Goal: Task Accomplishment & Management: Manage account settings

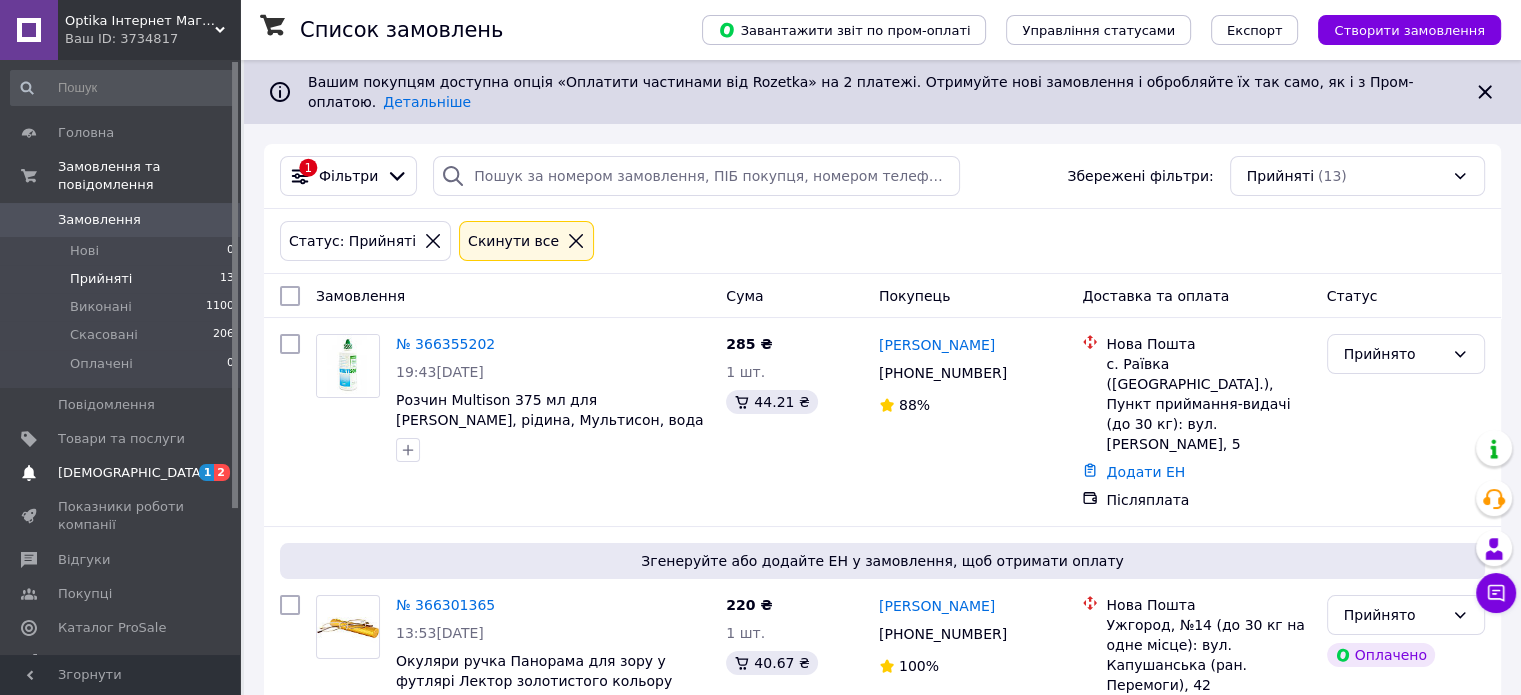
click at [142, 464] on span "[DEMOGRAPHIC_DATA]" at bounding box center [121, 473] width 127 height 18
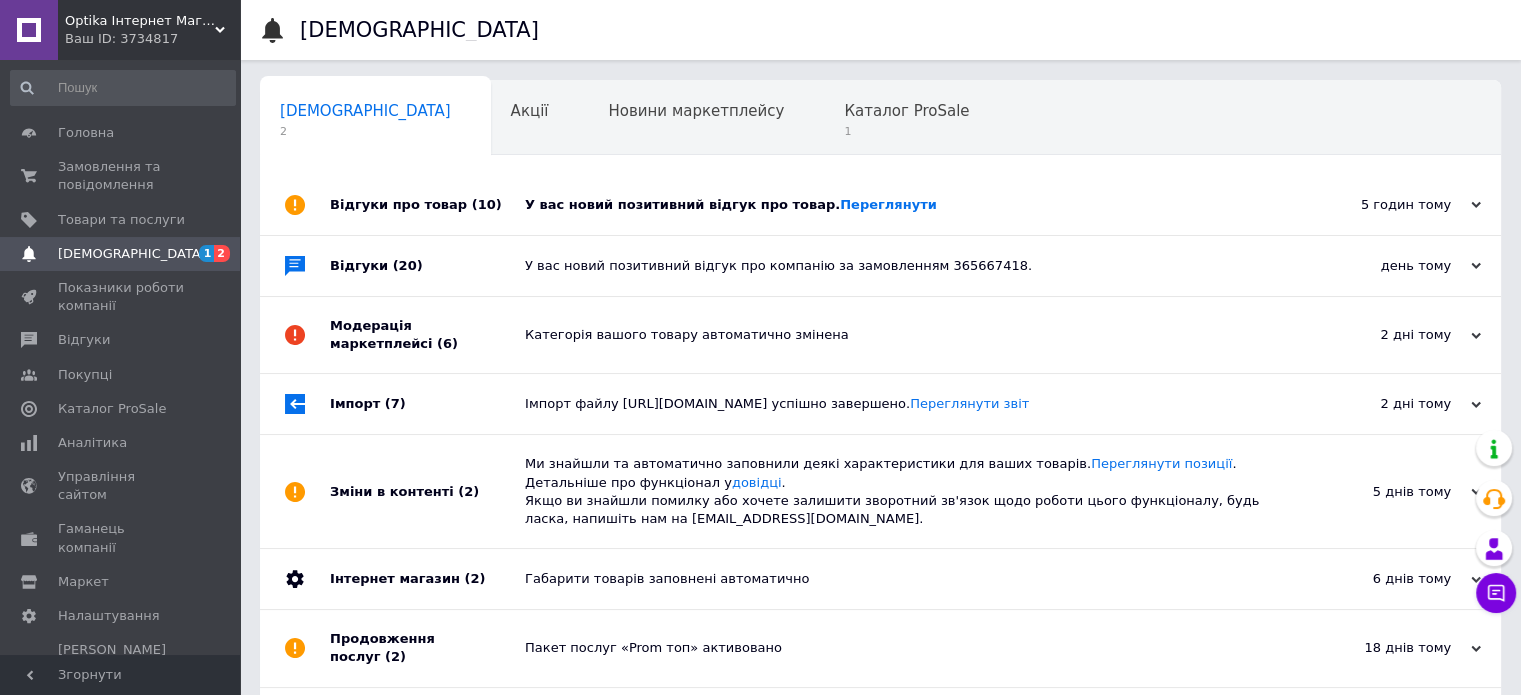
click at [691, 224] on div "У вас новий позитивний відгук про товар. [GEOGRAPHIC_DATA]" at bounding box center [903, 205] width 756 height 60
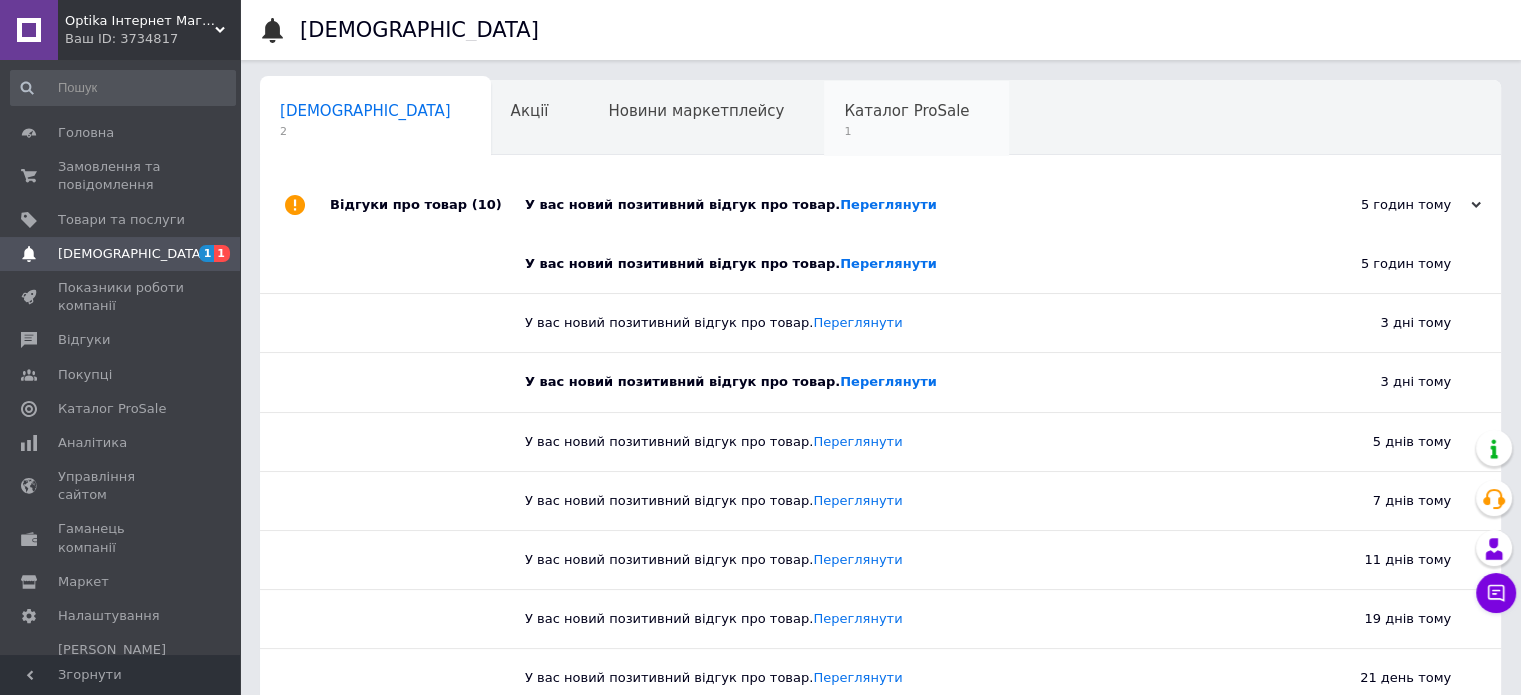
click at [824, 141] on div "Каталог ProSale 1" at bounding box center [916, 119] width 185 height 76
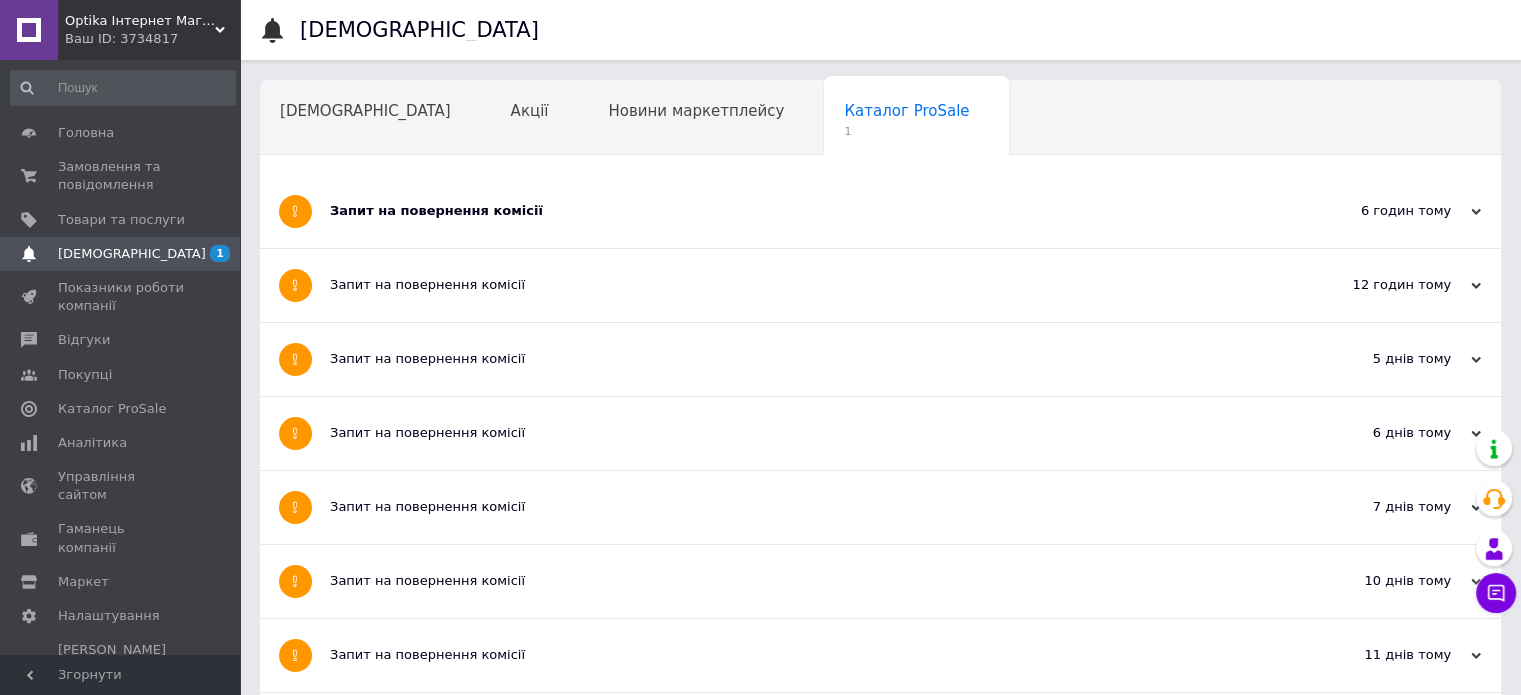
click at [564, 222] on div "Запит на повернення комісії" at bounding box center [805, 211] width 951 height 73
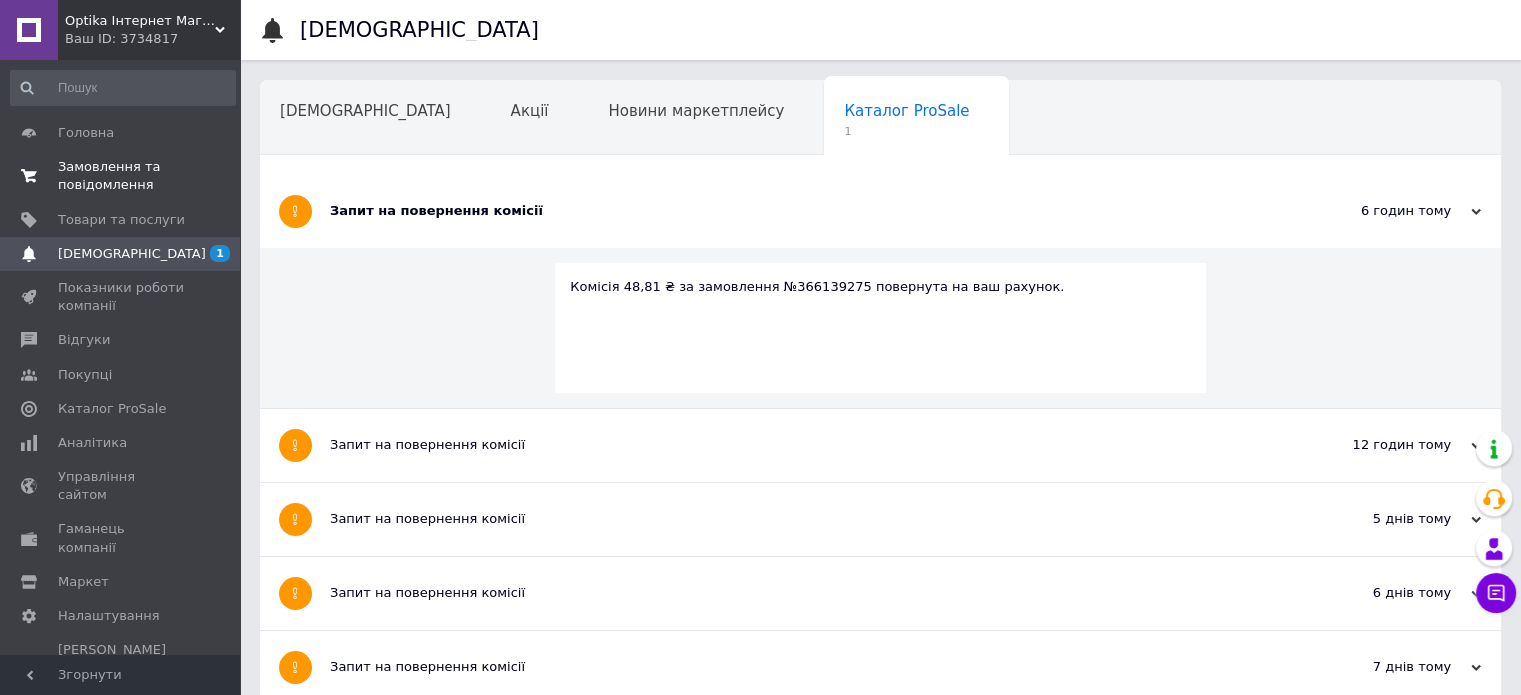
click at [117, 192] on span "Замовлення та повідомлення" at bounding box center [121, 176] width 127 height 36
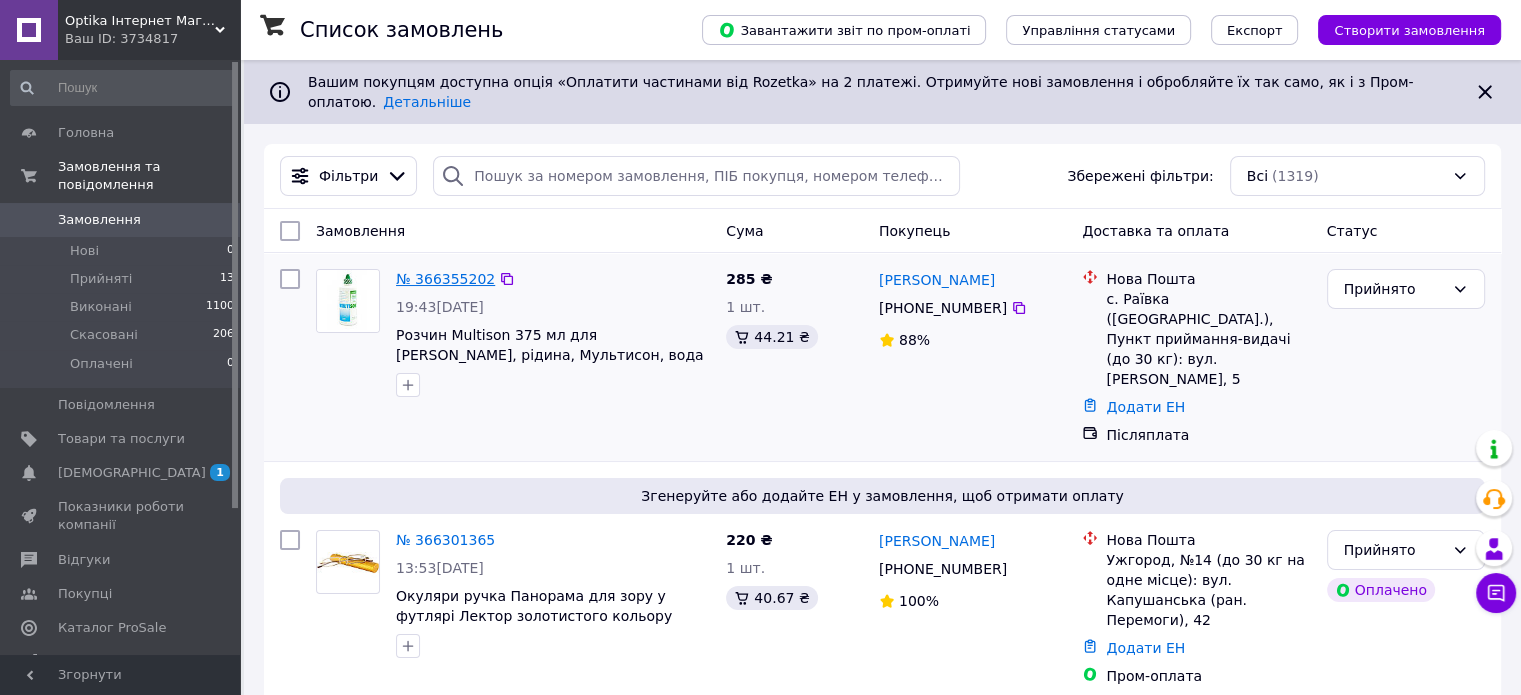
click at [424, 271] on link "№ 366355202" at bounding box center [445, 279] width 99 height 16
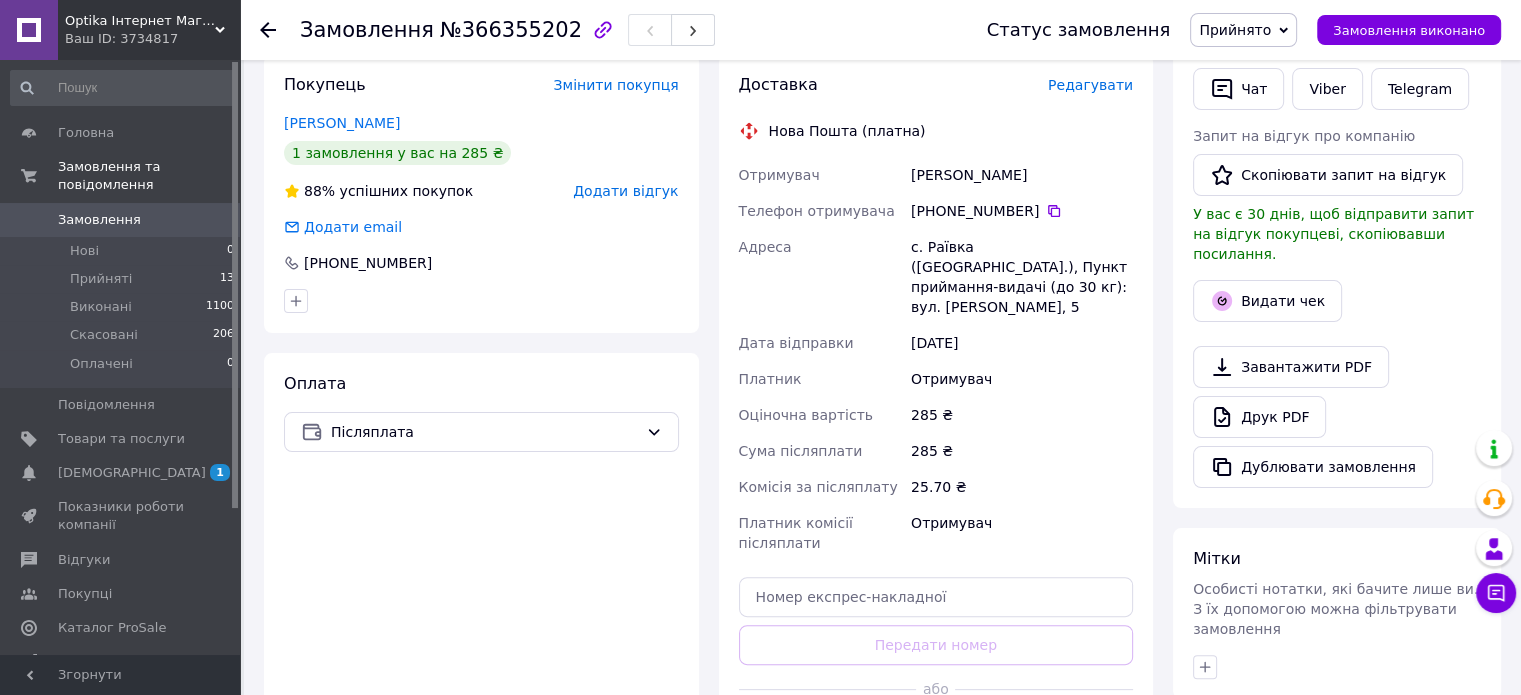
scroll to position [577, 0]
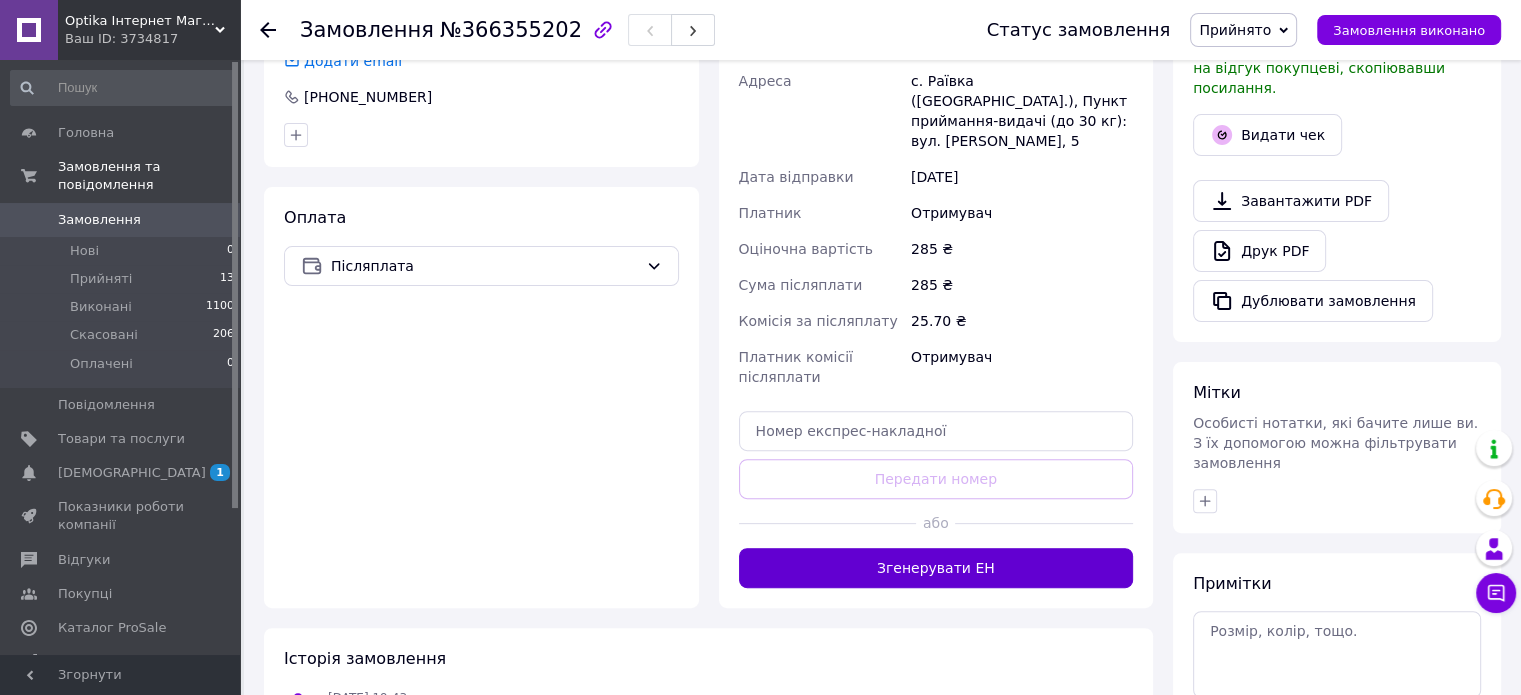
click at [898, 556] on button "Згенерувати ЕН" at bounding box center [936, 568] width 395 height 40
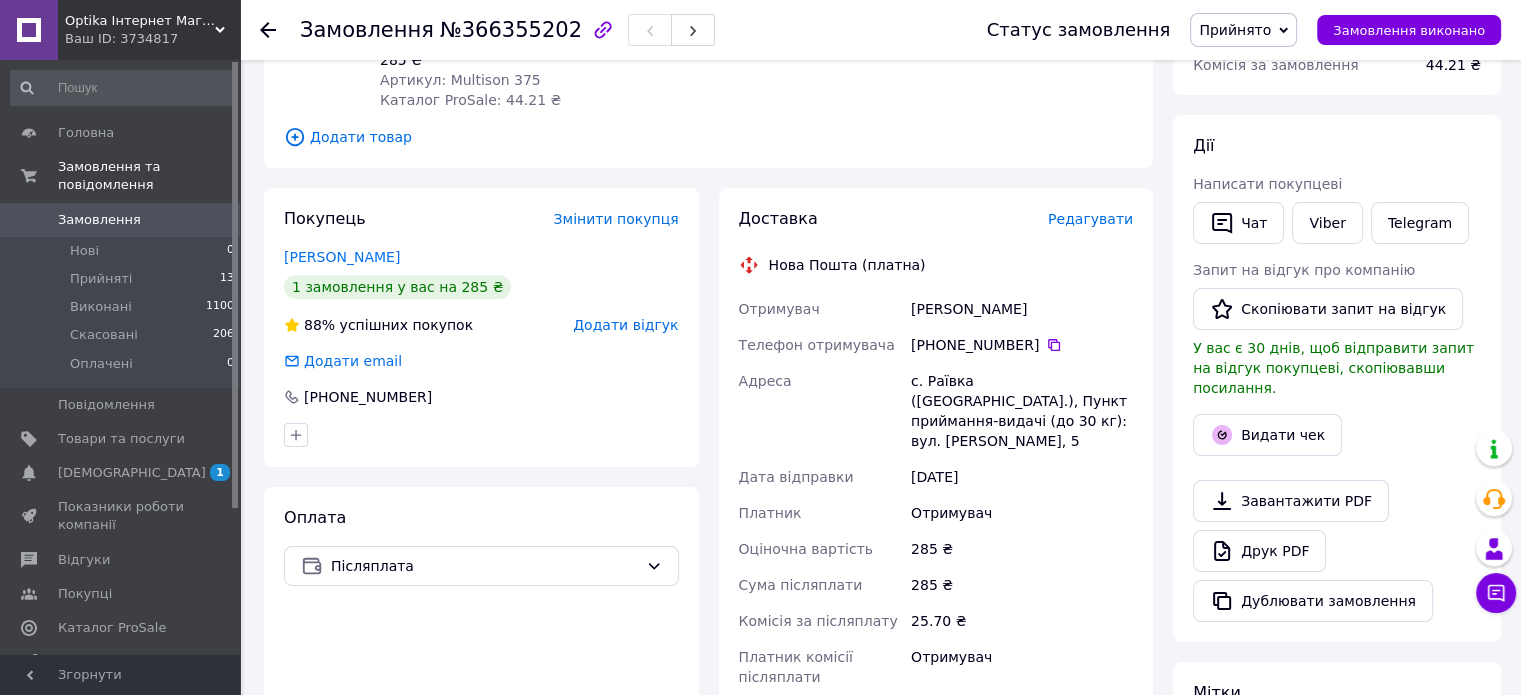
scroll to position [0, 0]
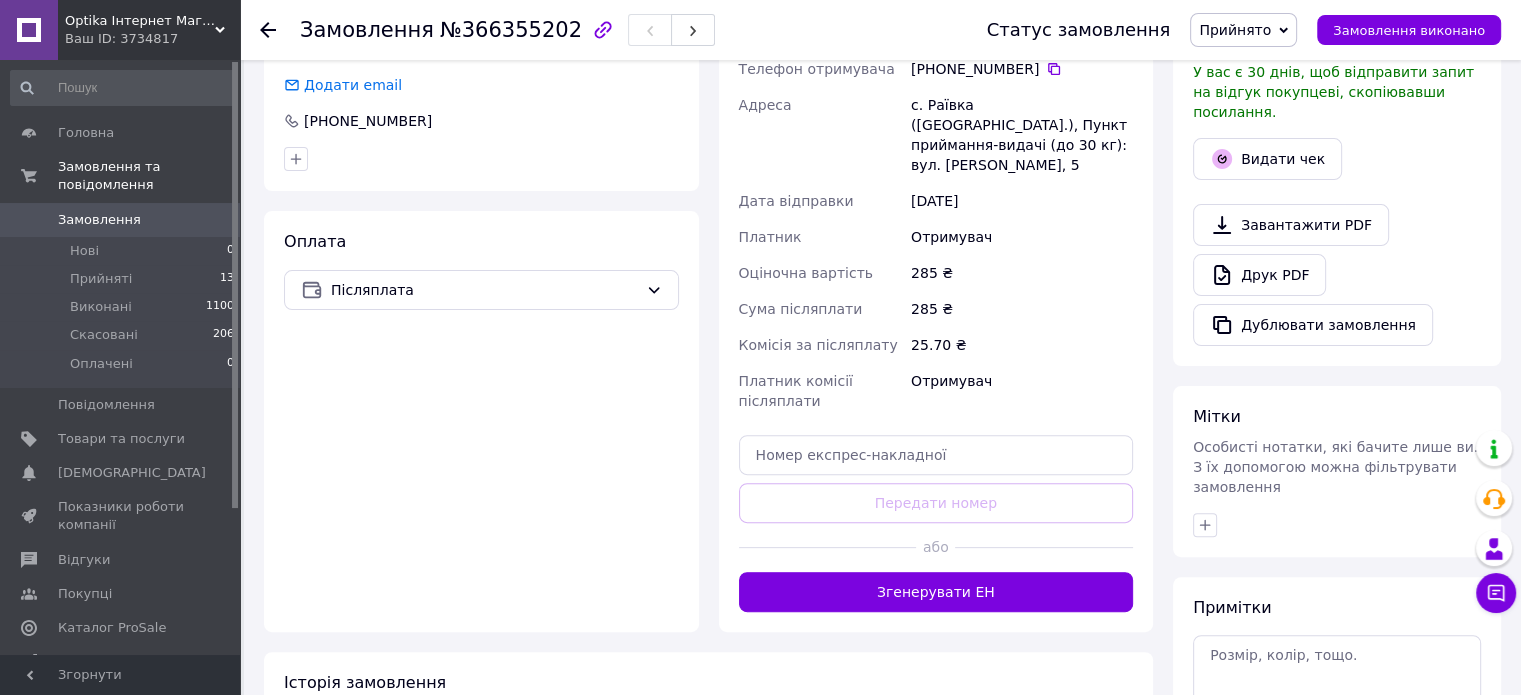
scroll to position [600, 0]
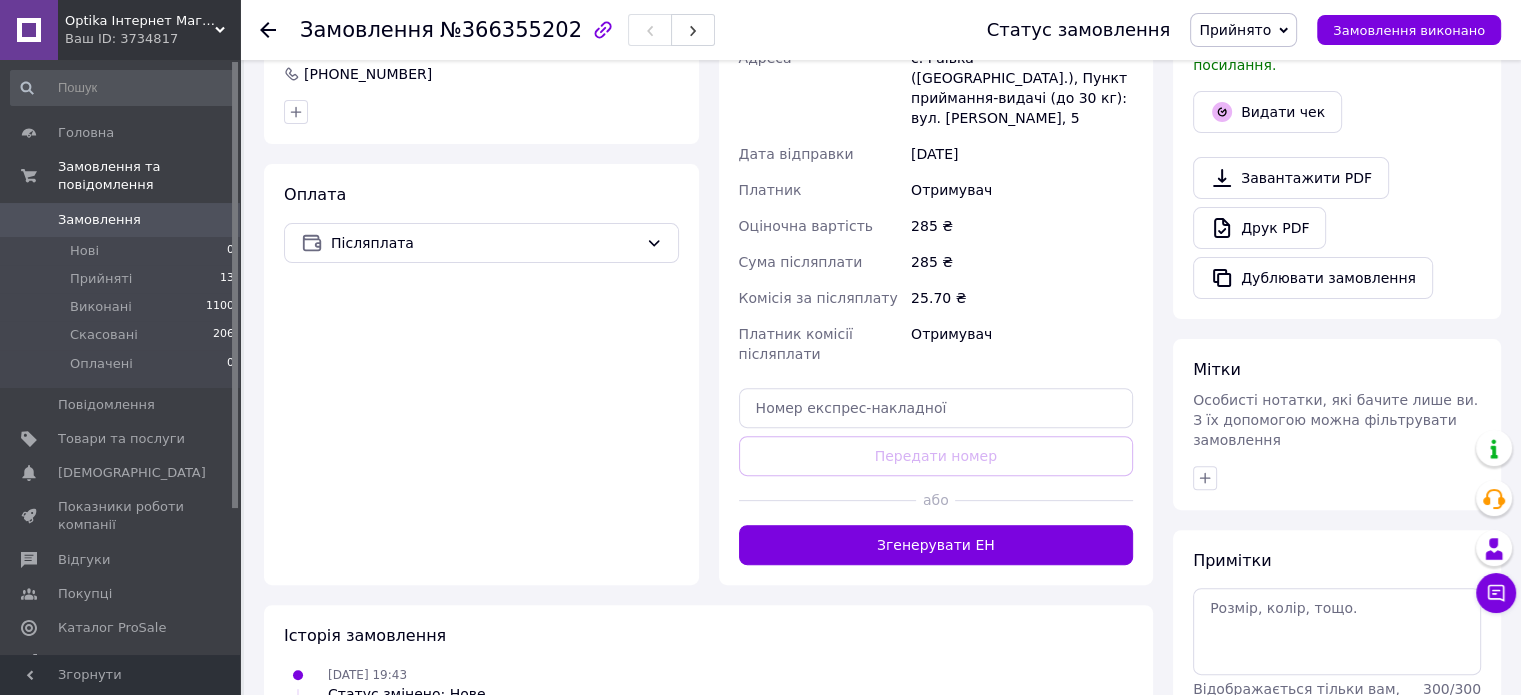
click at [938, 531] on button "Згенерувати ЕН" at bounding box center [936, 545] width 395 height 40
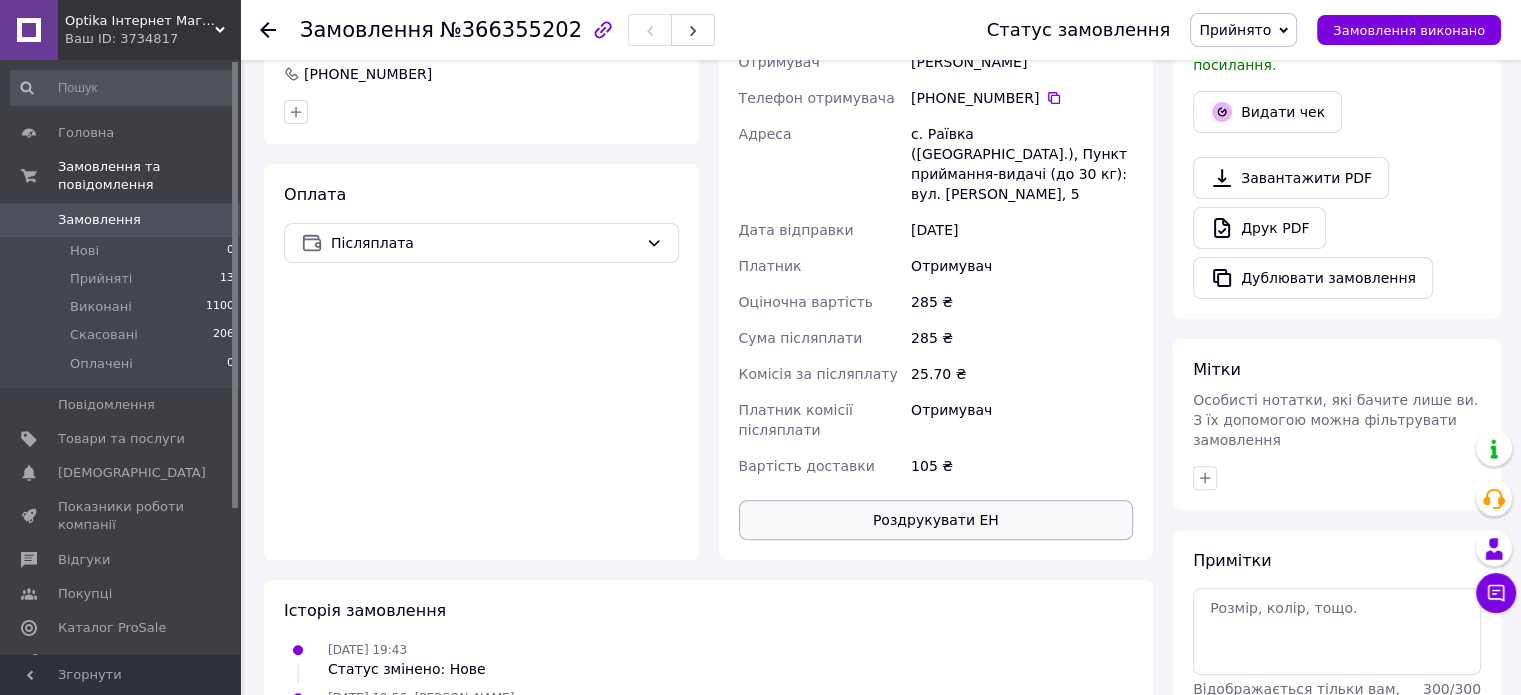
click at [944, 507] on button "Роздрукувати ЕН" at bounding box center [936, 520] width 395 height 40
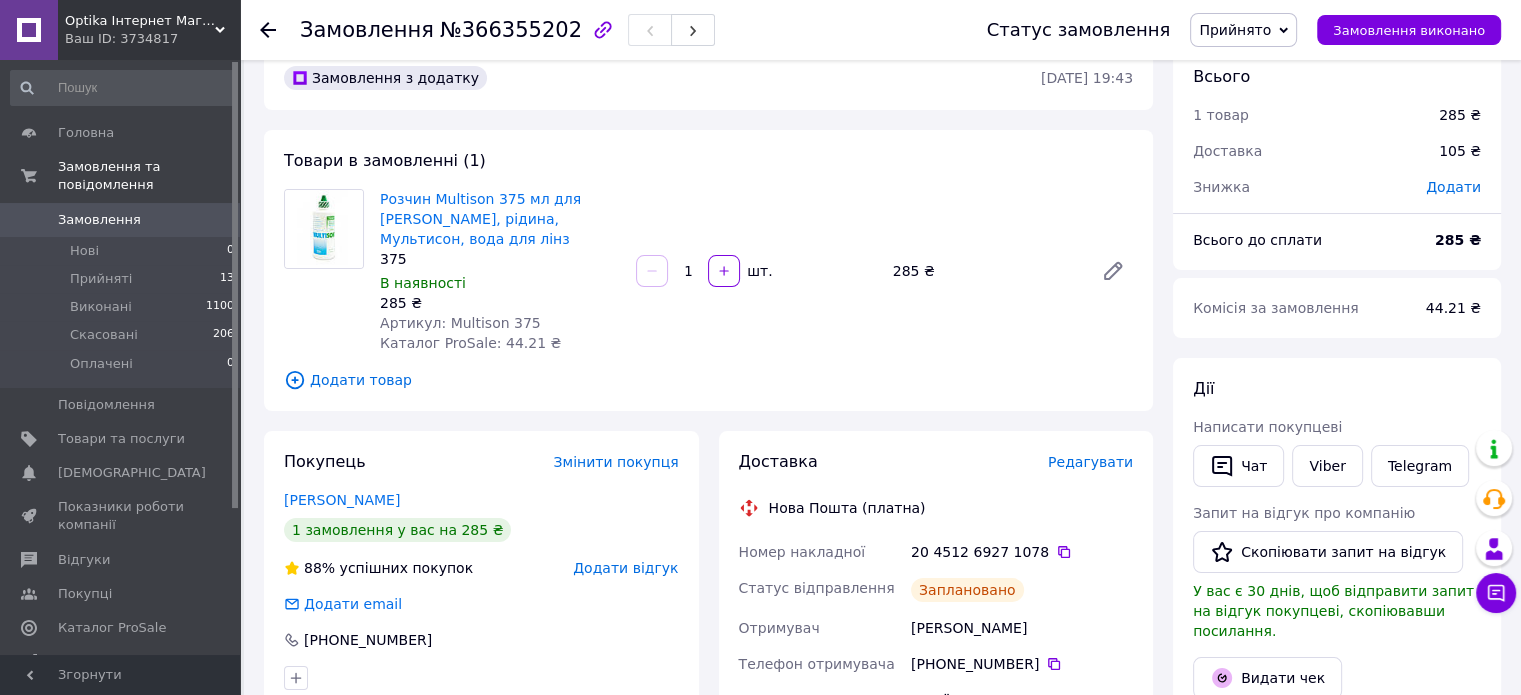
scroll to position [0, 0]
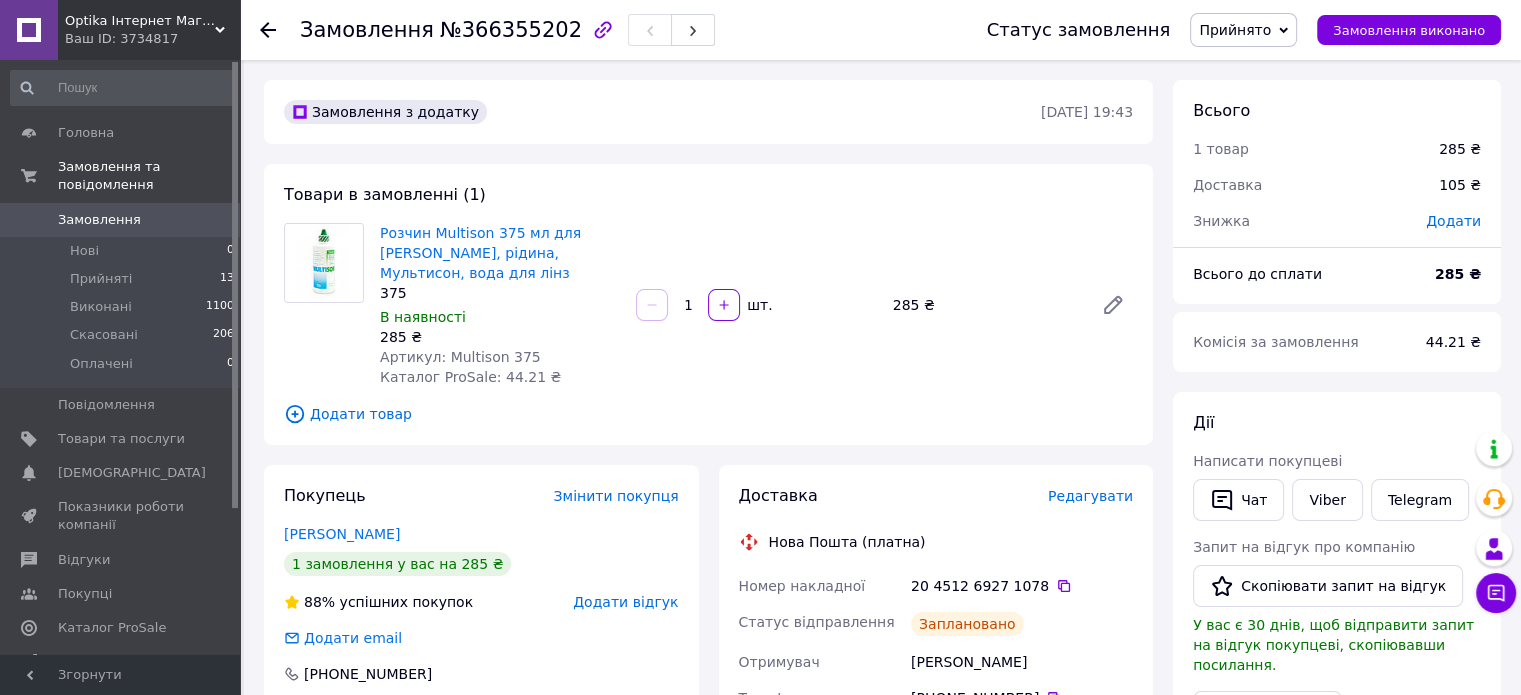
click at [266, 27] on icon at bounding box center [268, 30] width 16 height 16
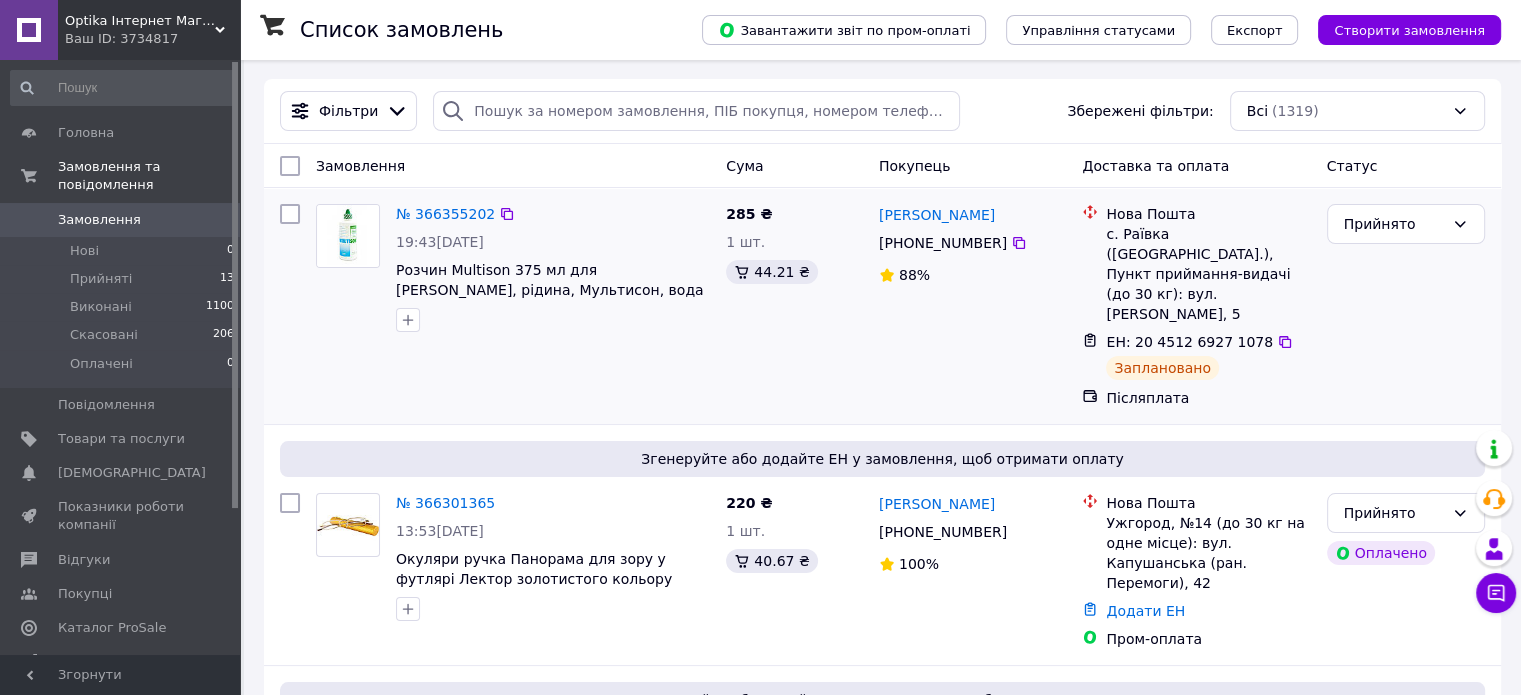
scroll to position [300, 0]
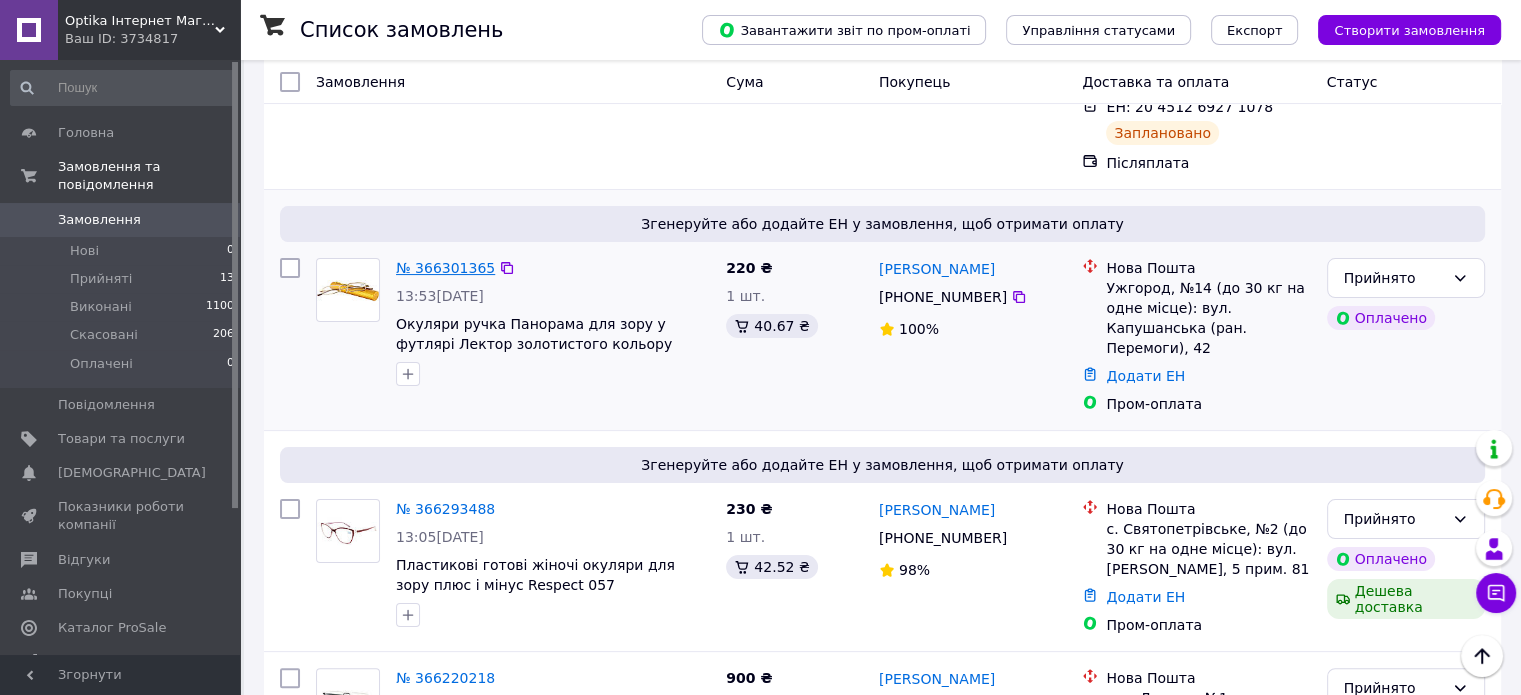
click at [435, 260] on link "№ 366301365" at bounding box center [445, 268] width 99 height 16
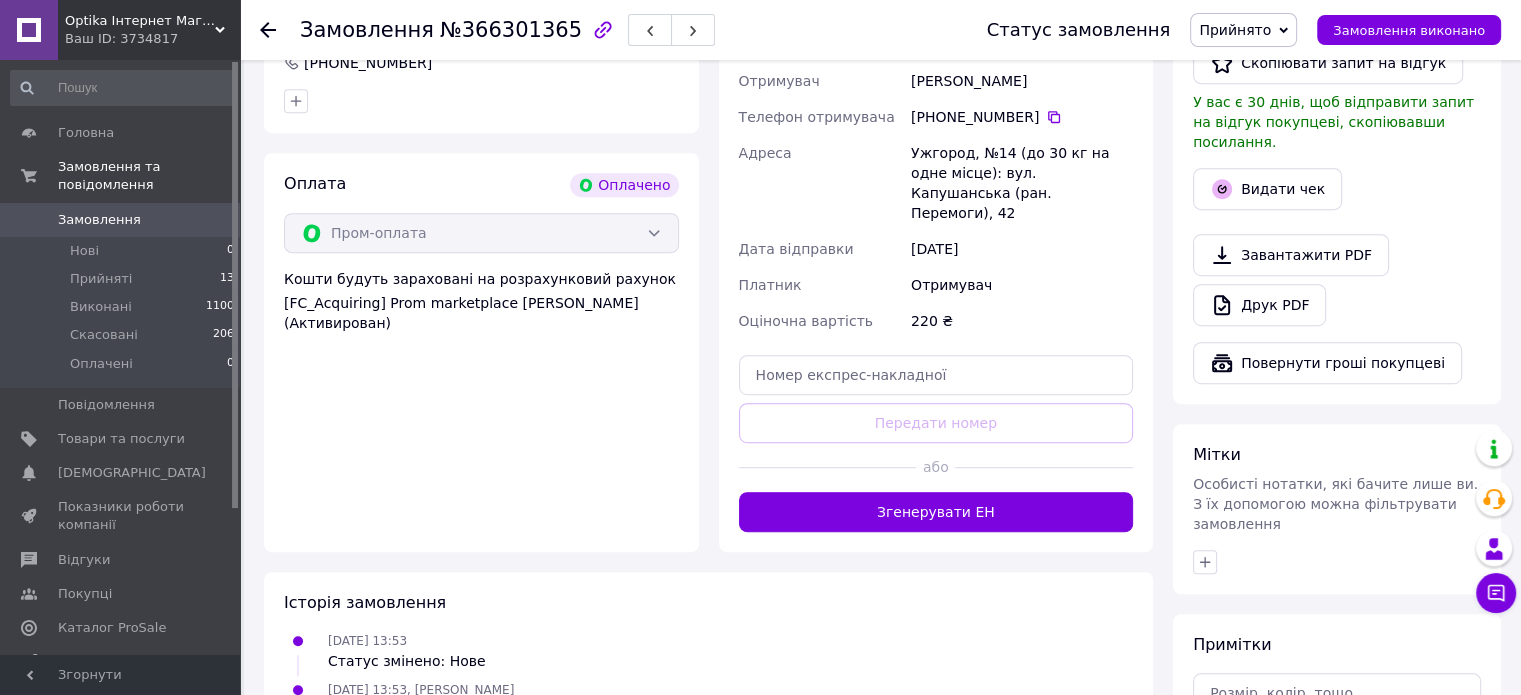
scroll to position [1200, 0]
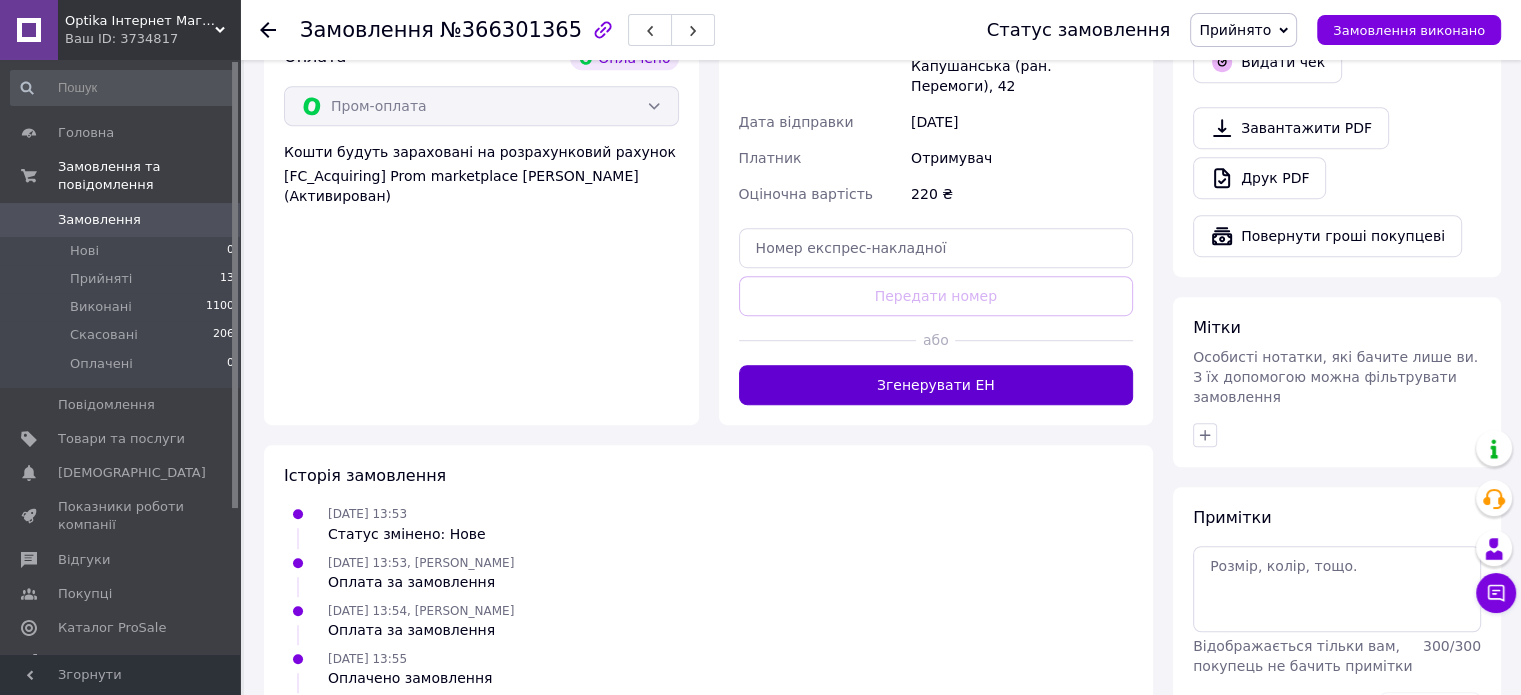
click at [888, 375] on button "Згенерувати ЕН" at bounding box center [936, 385] width 395 height 40
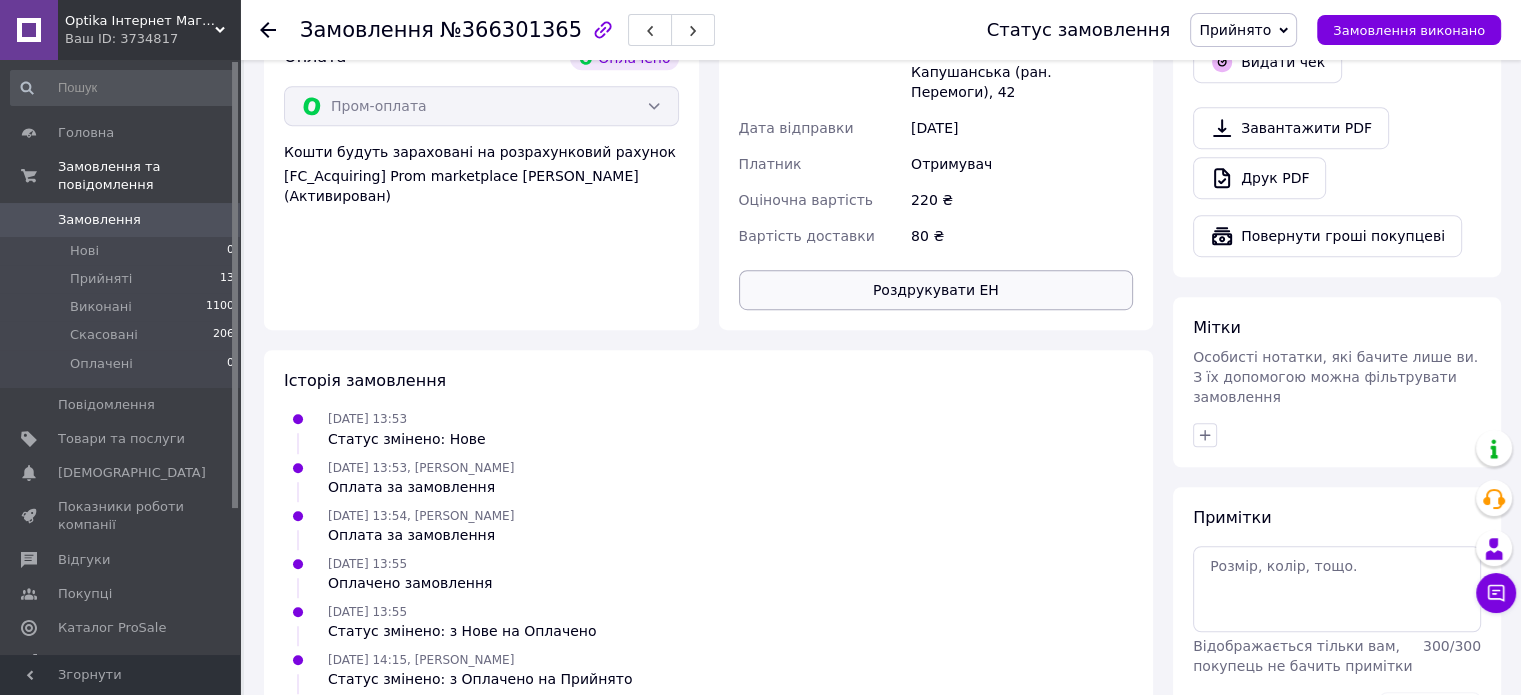
click at [894, 281] on button "Роздрукувати ЕН" at bounding box center [936, 290] width 395 height 40
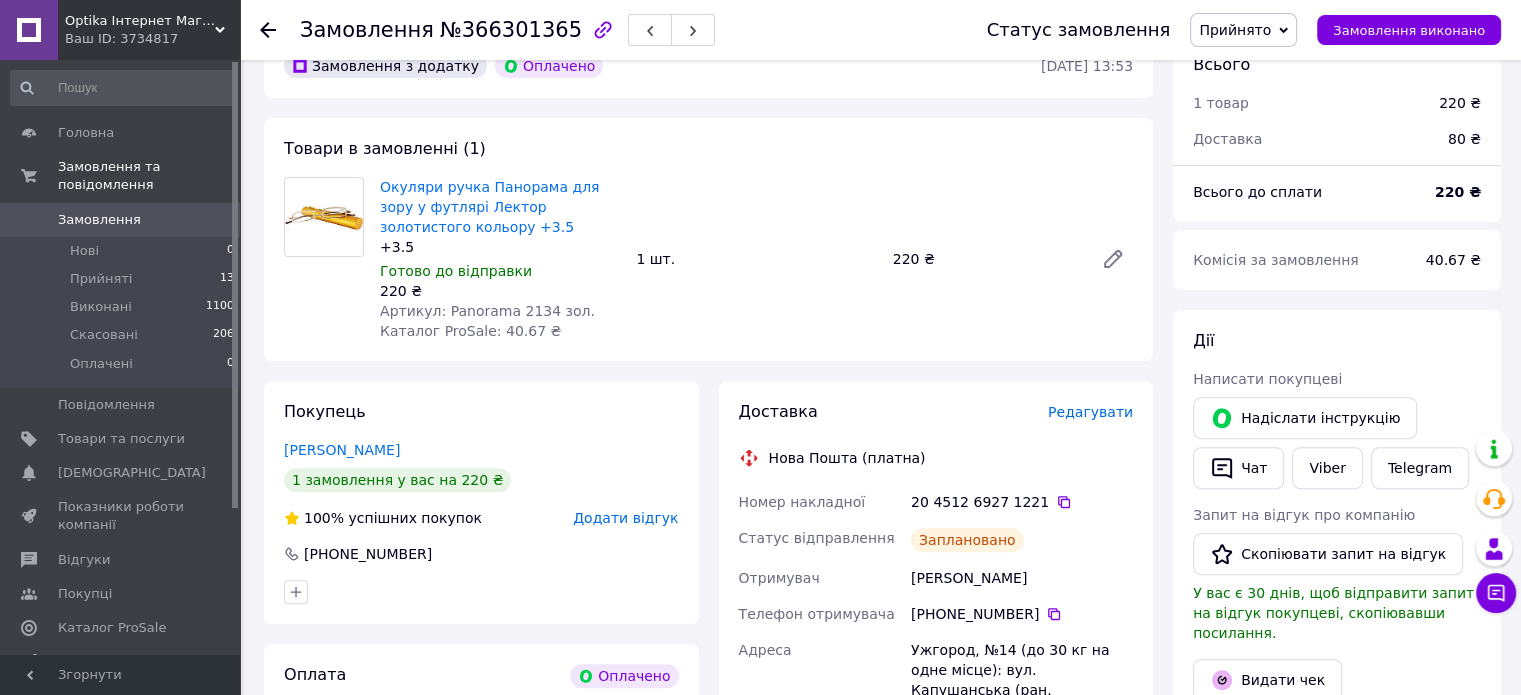
scroll to position [400, 0]
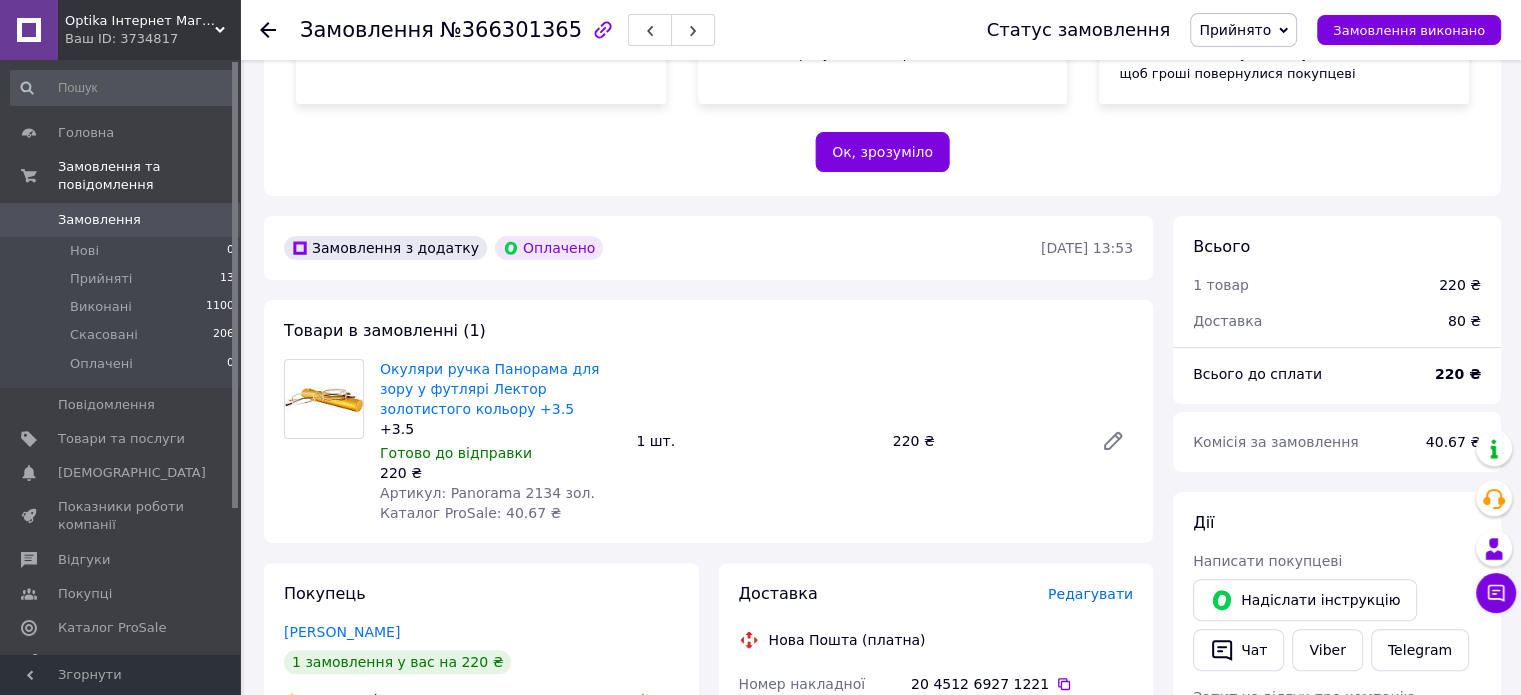
click at [264, 24] on use at bounding box center [268, 30] width 16 height 16
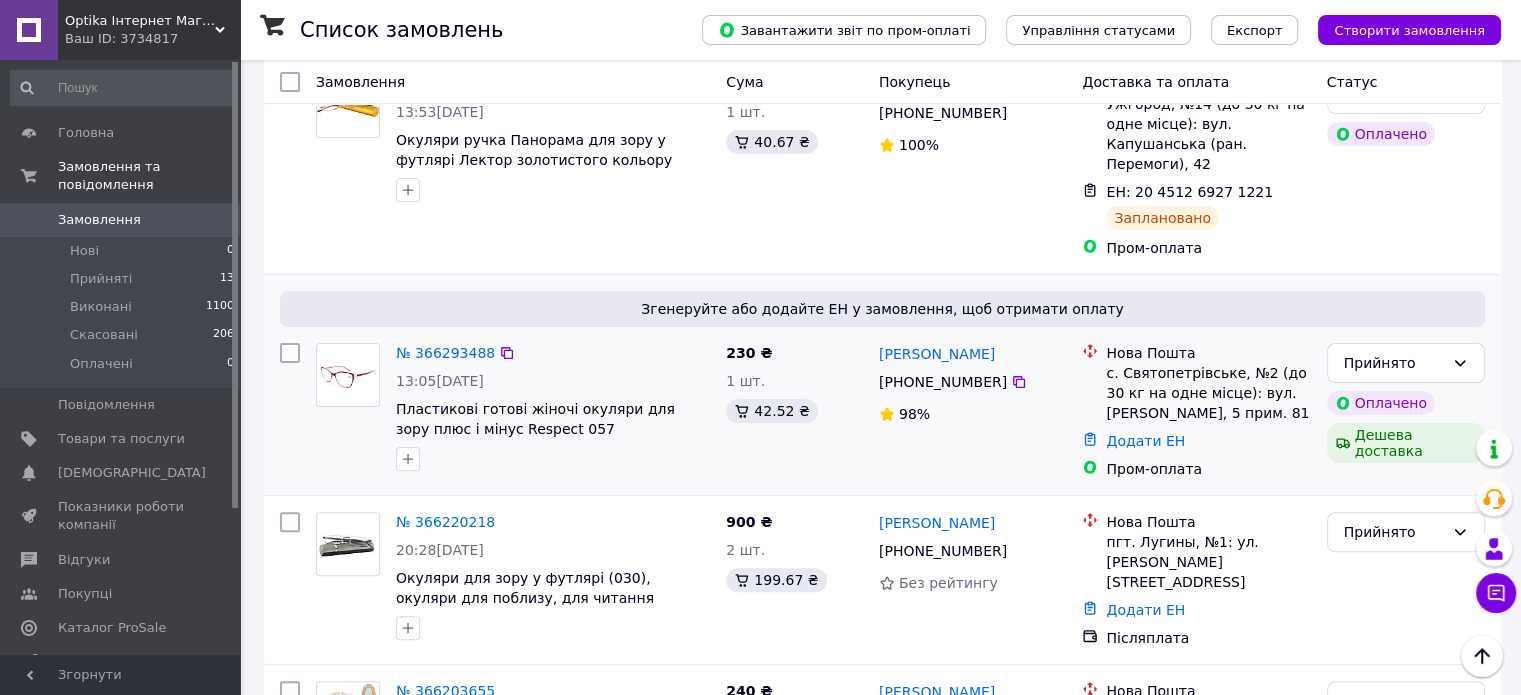
scroll to position [500, 0]
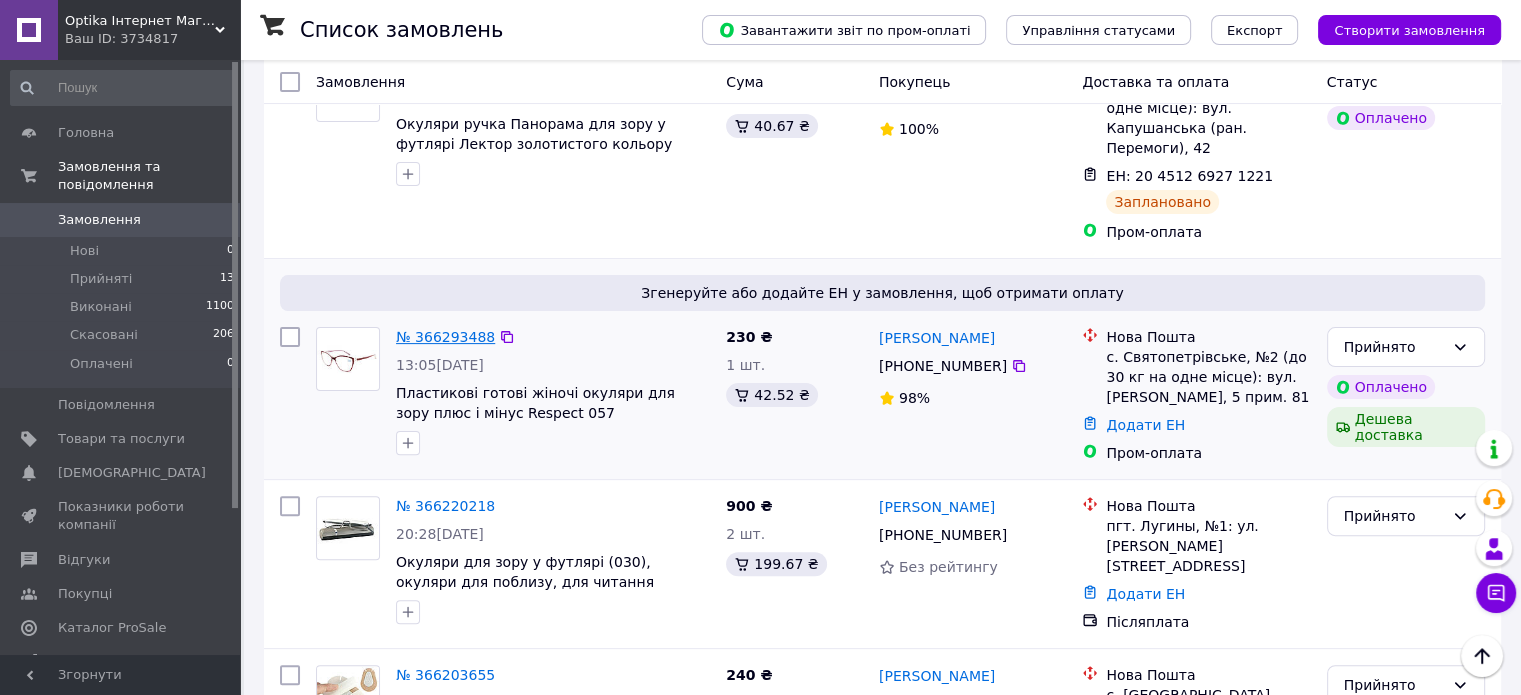
click at [440, 329] on link "№ 366293488" at bounding box center [445, 337] width 99 height 16
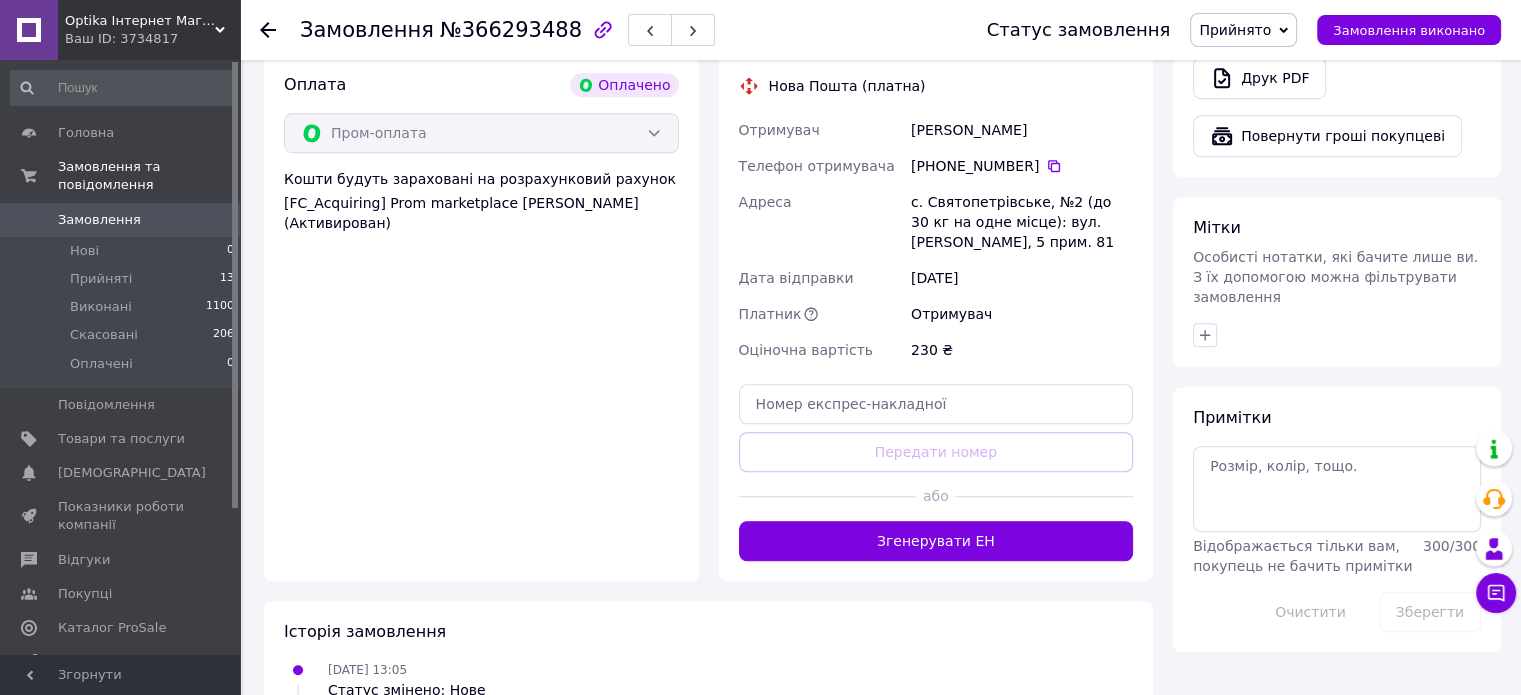
scroll to position [1456, 0]
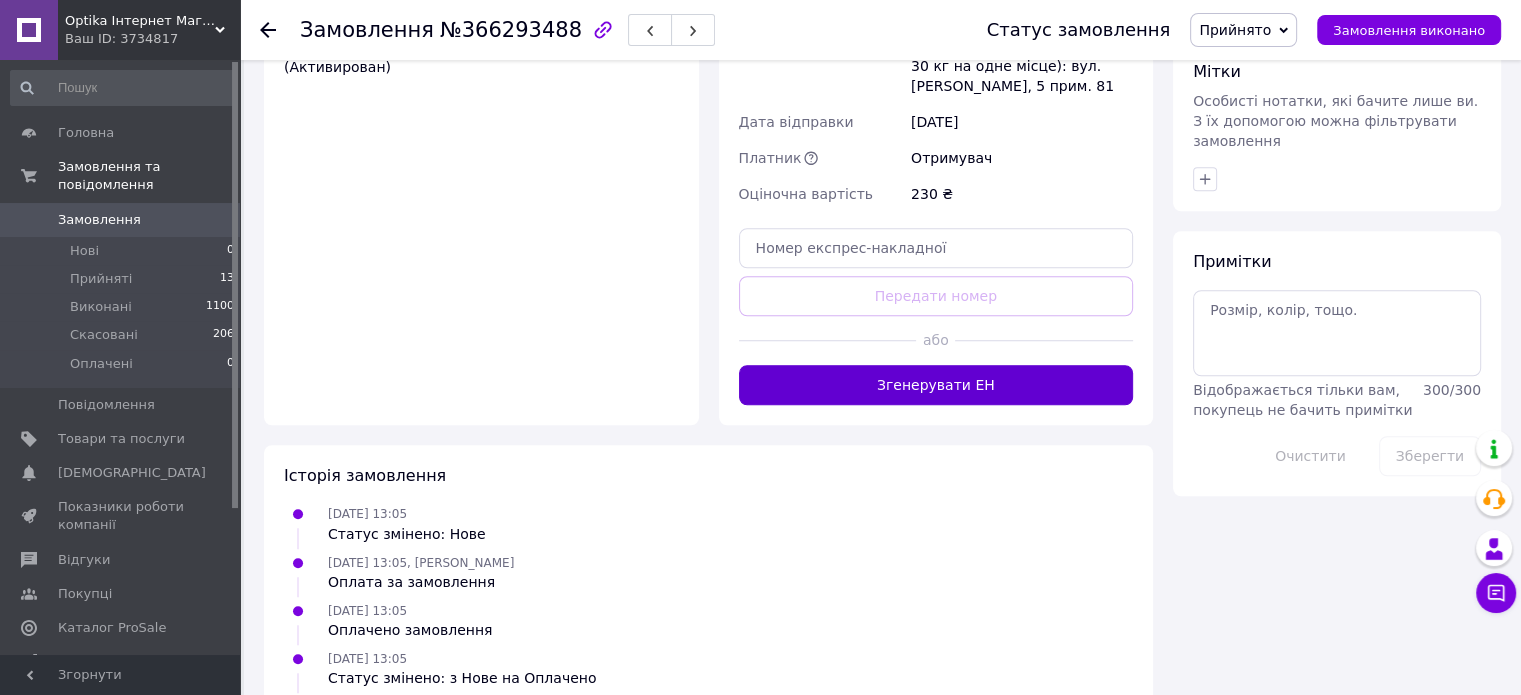
click at [924, 365] on button "Згенерувати ЕН" at bounding box center [936, 385] width 395 height 40
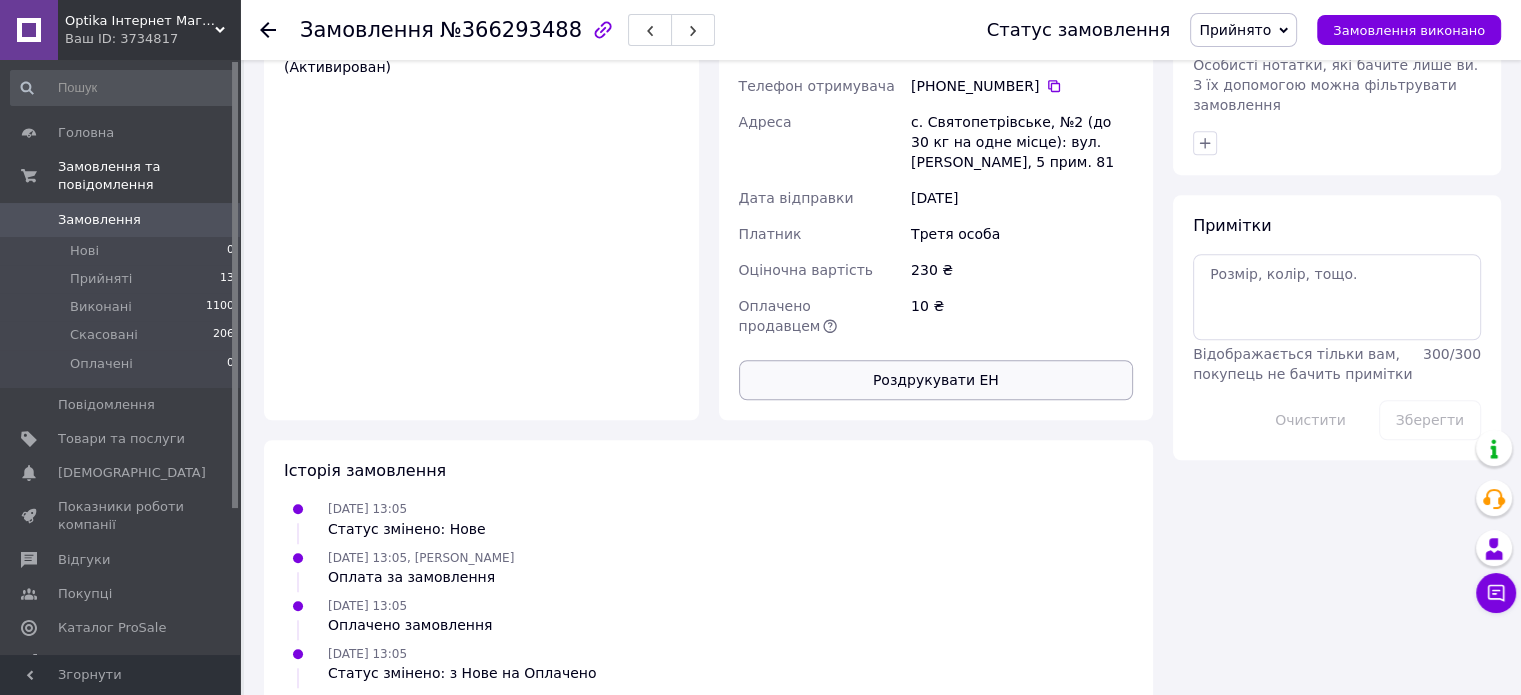
click at [958, 360] on button "Роздрукувати ЕН" at bounding box center [936, 380] width 395 height 40
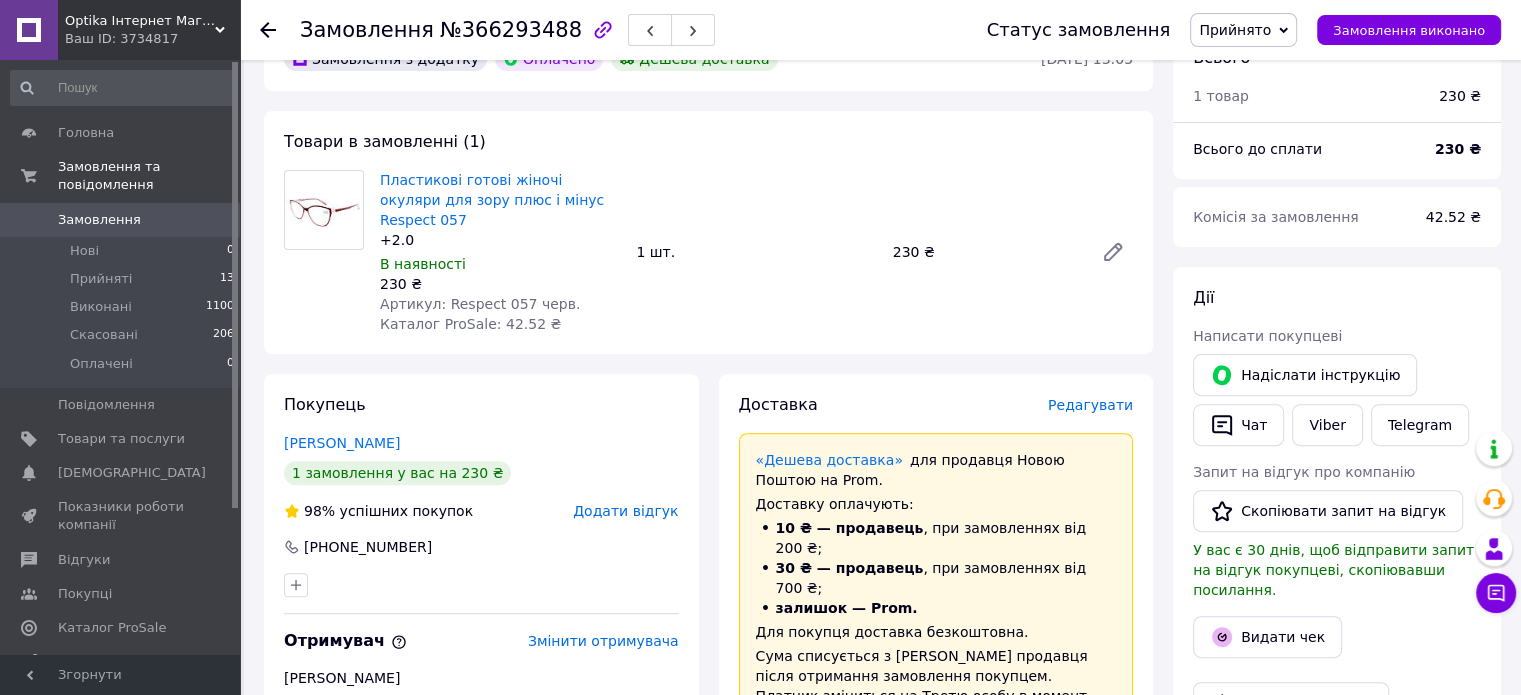
scroll to position [556, 0]
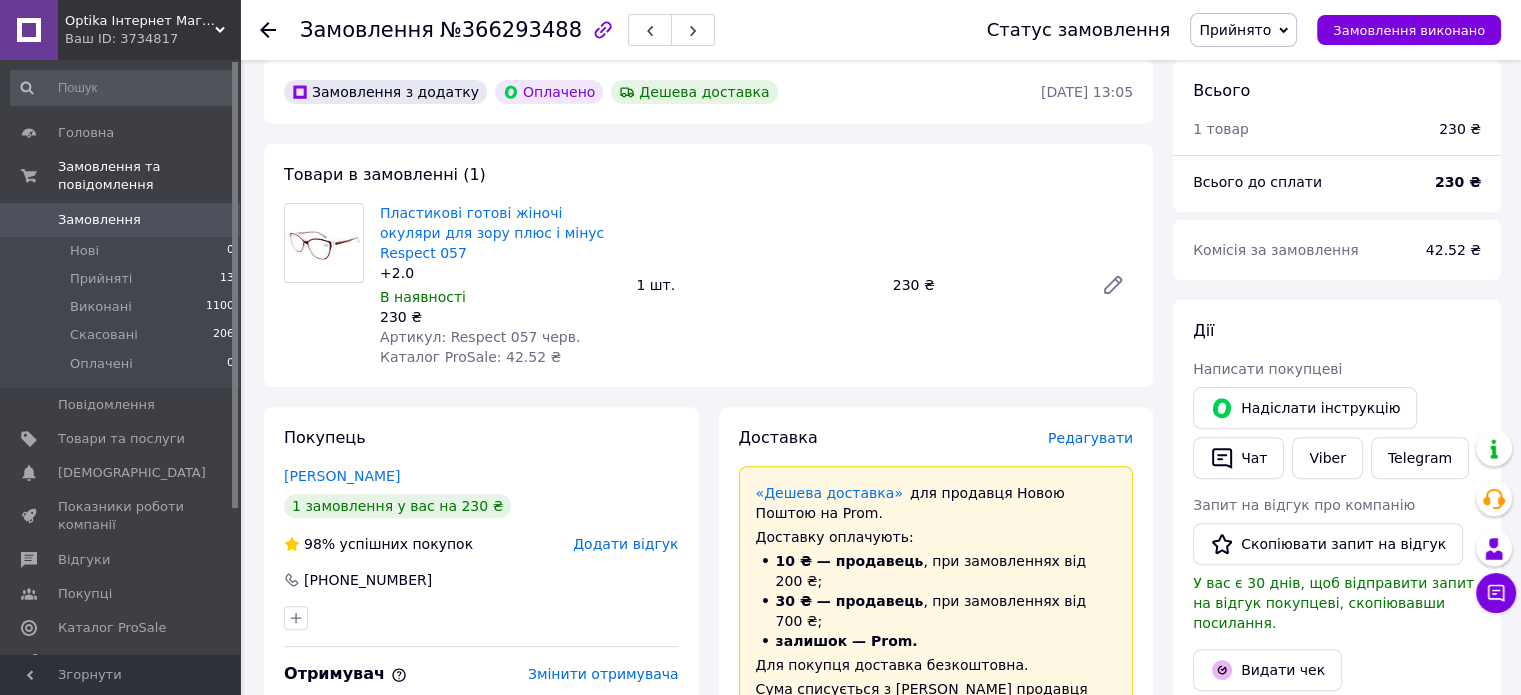
click at [260, 27] on icon at bounding box center [268, 30] width 16 height 16
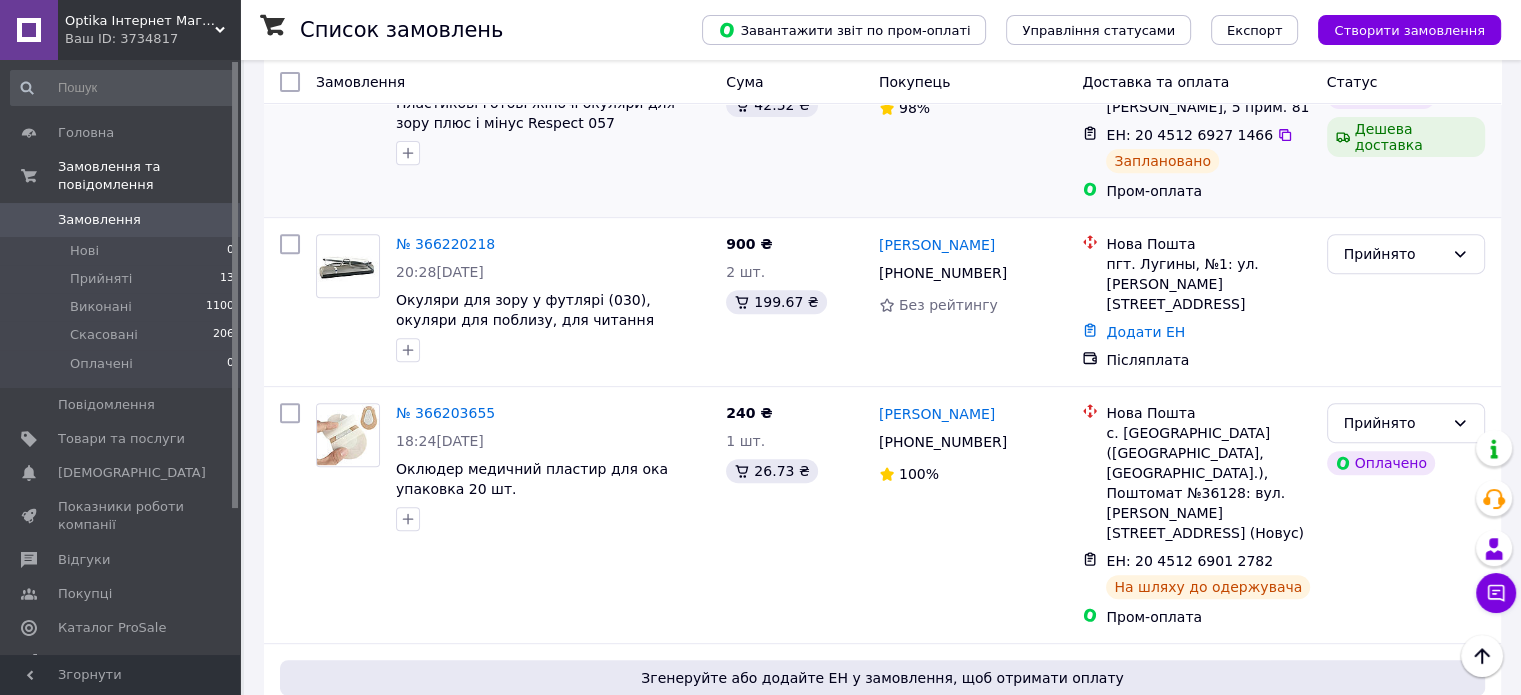
scroll to position [800, 0]
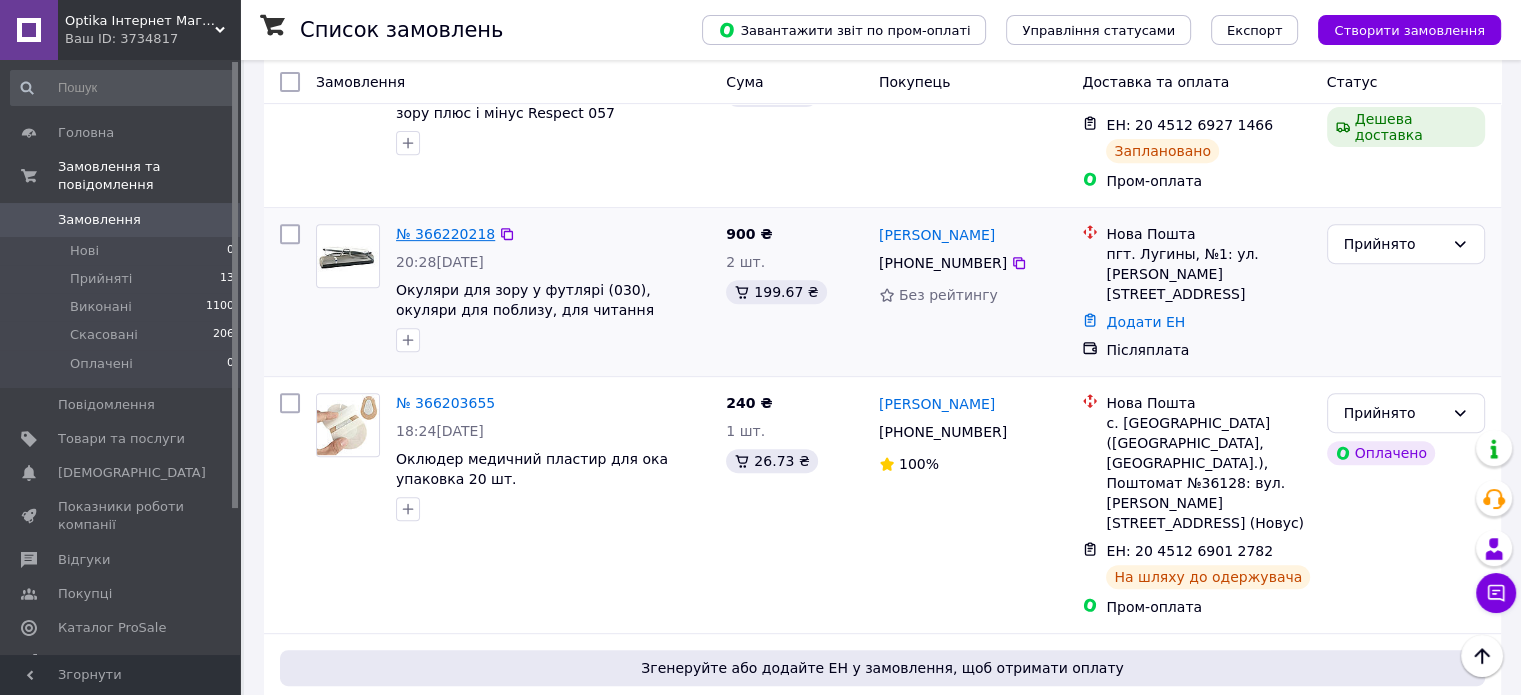
click at [435, 226] on link "№ 366220218" at bounding box center [445, 234] width 99 height 16
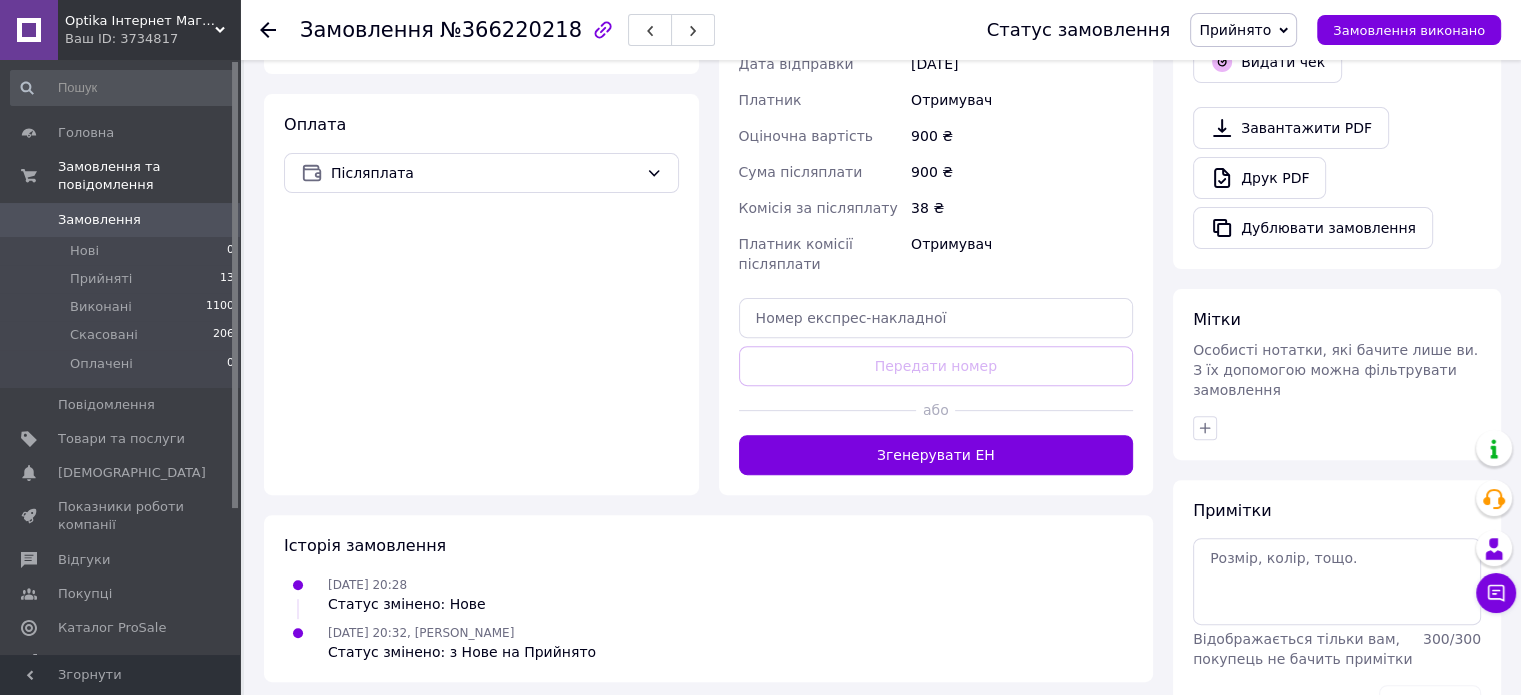
scroll to position [677, 0]
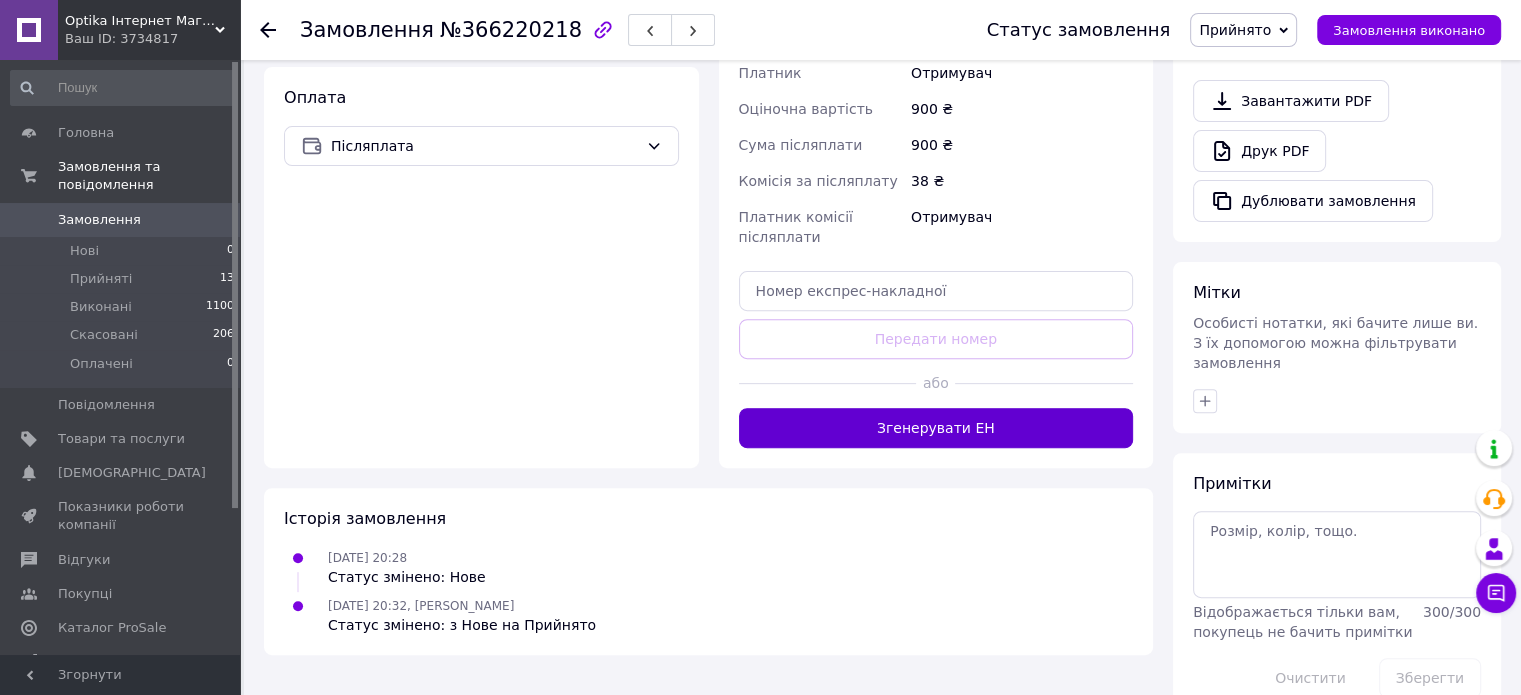
click at [966, 418] on button "Згенерувати ЕН" at bounding box center [936, 428] width 395 height 40
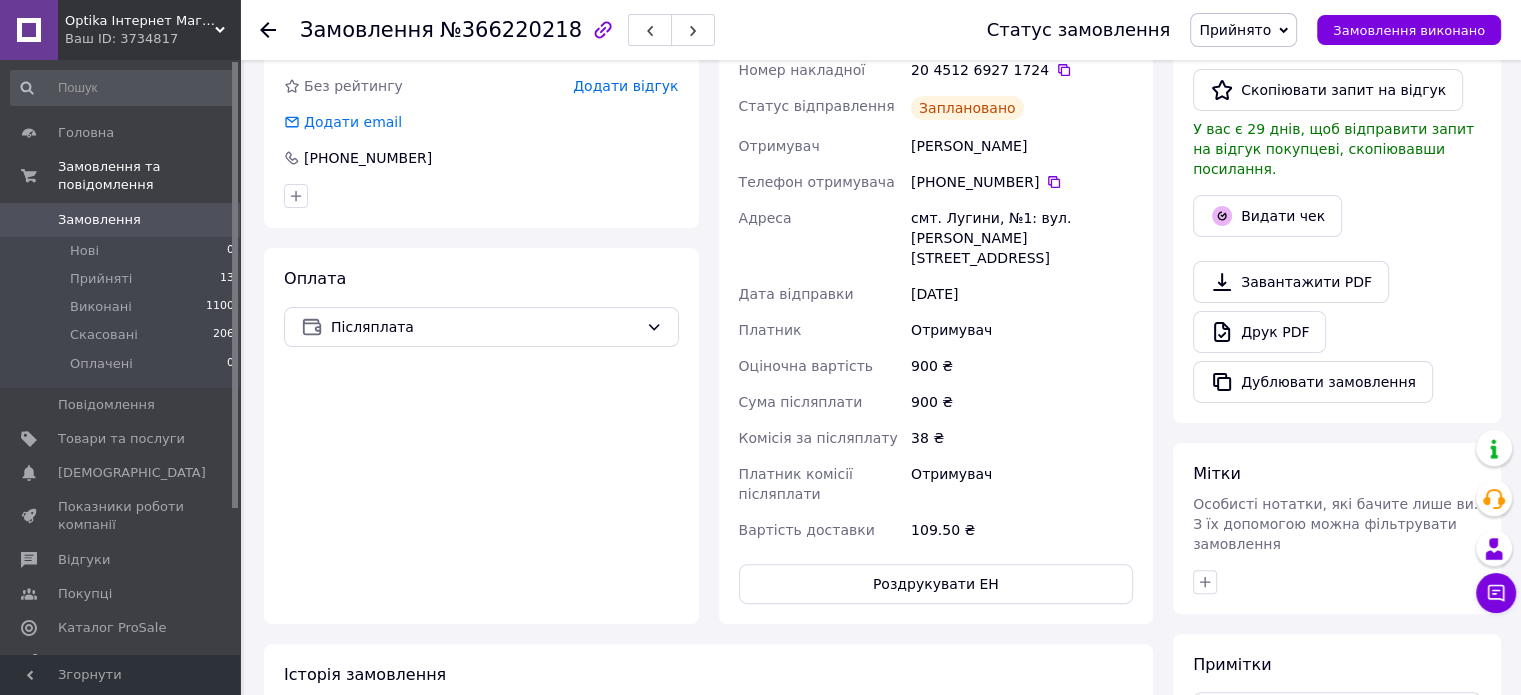
scroll to position [477, 0]
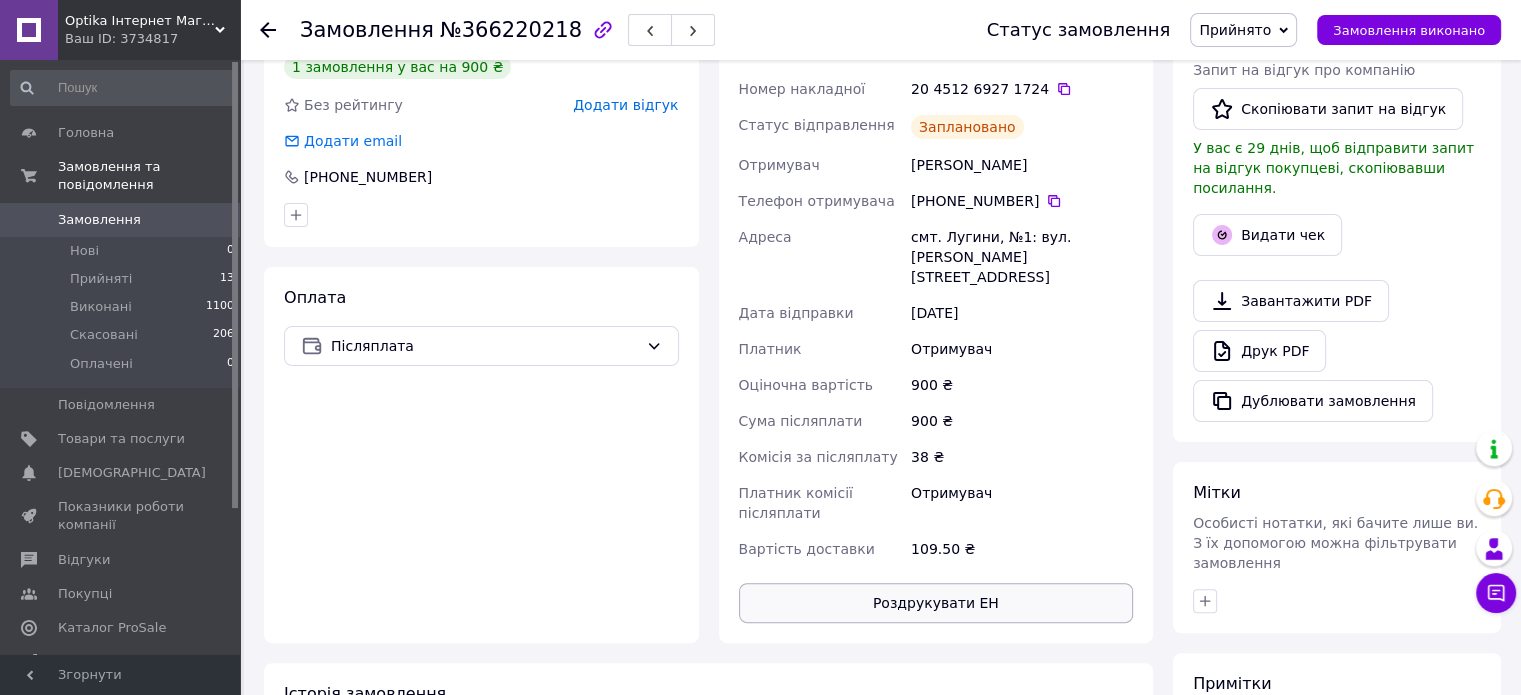
click at [910, 583] on button "Роздрукувати ЕН" at bounding box center [936, 603] width 395 height 40
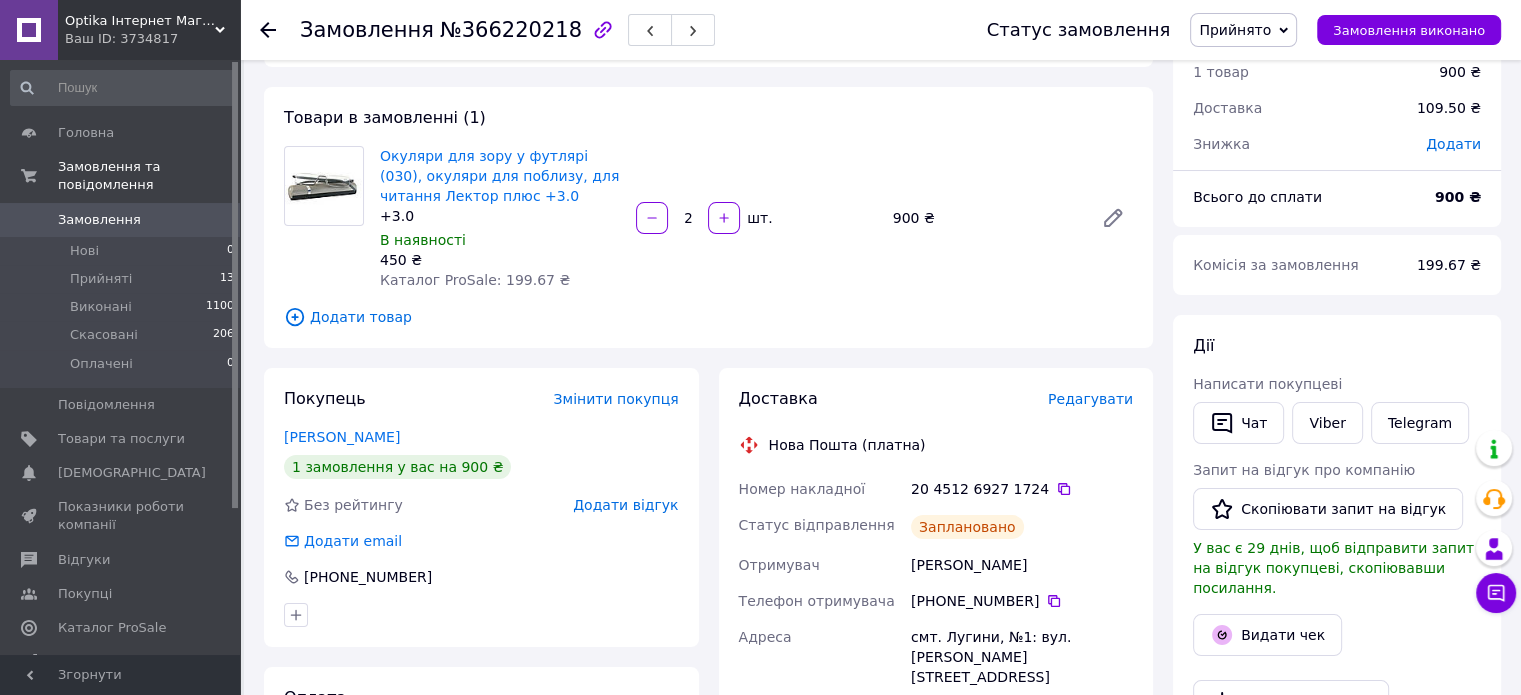
scroll to position [0, 0]
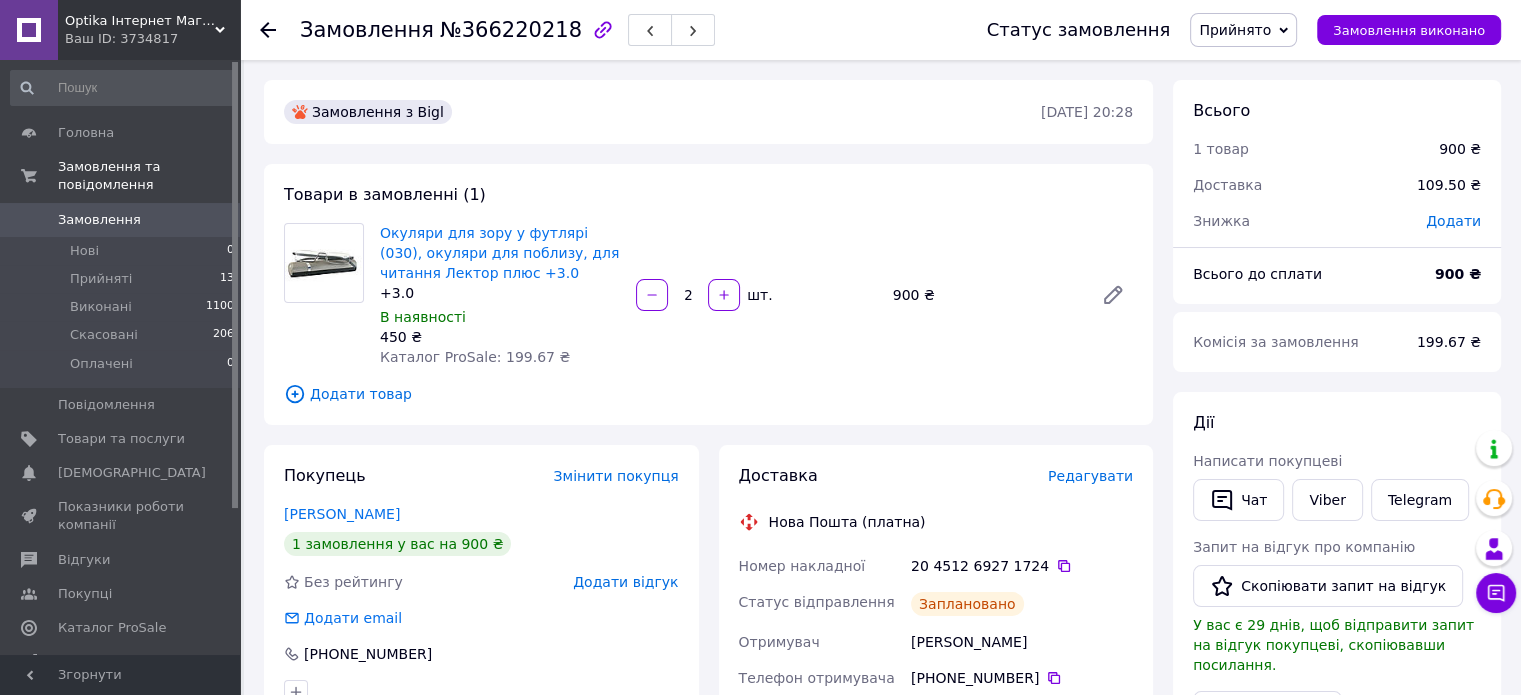
click at [265, 33] on use at bounding box center [268, 30] width 16 height 16
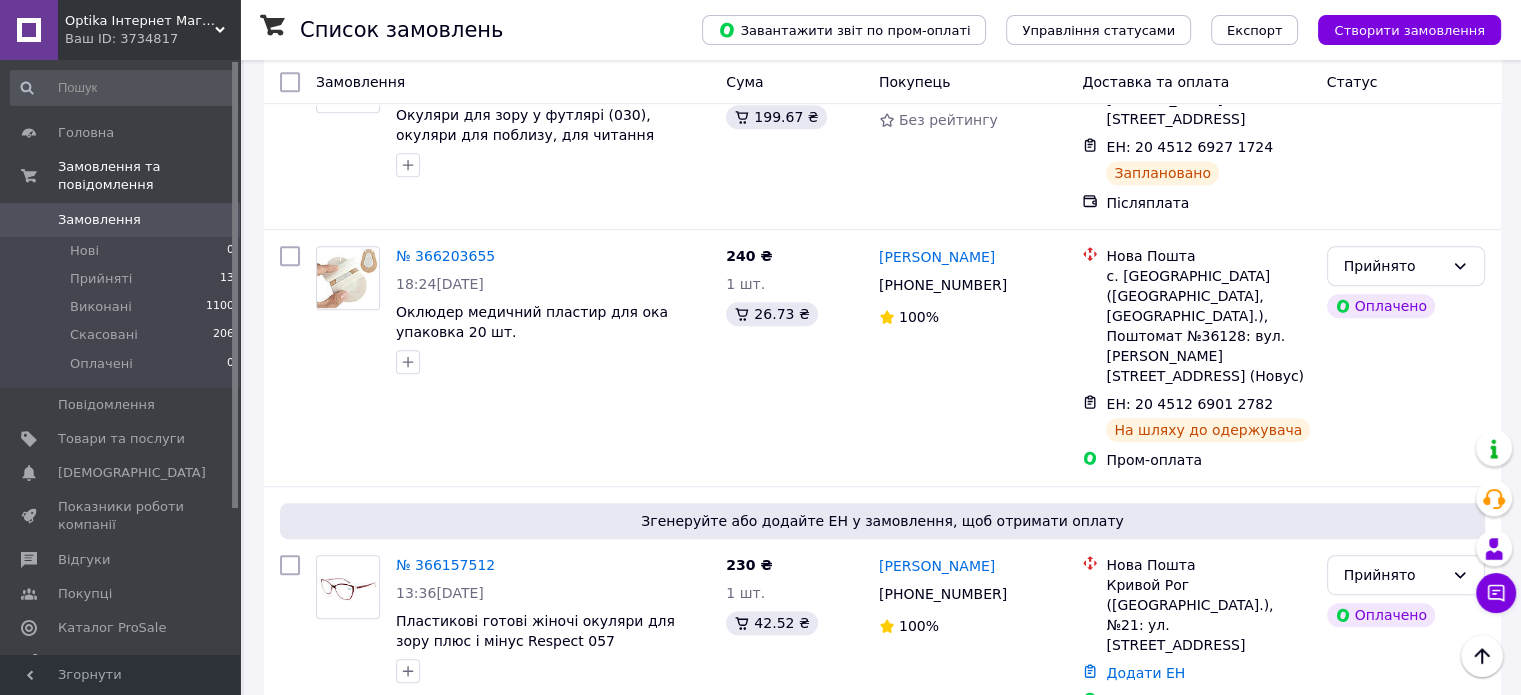
scroll to position [1000, 0]
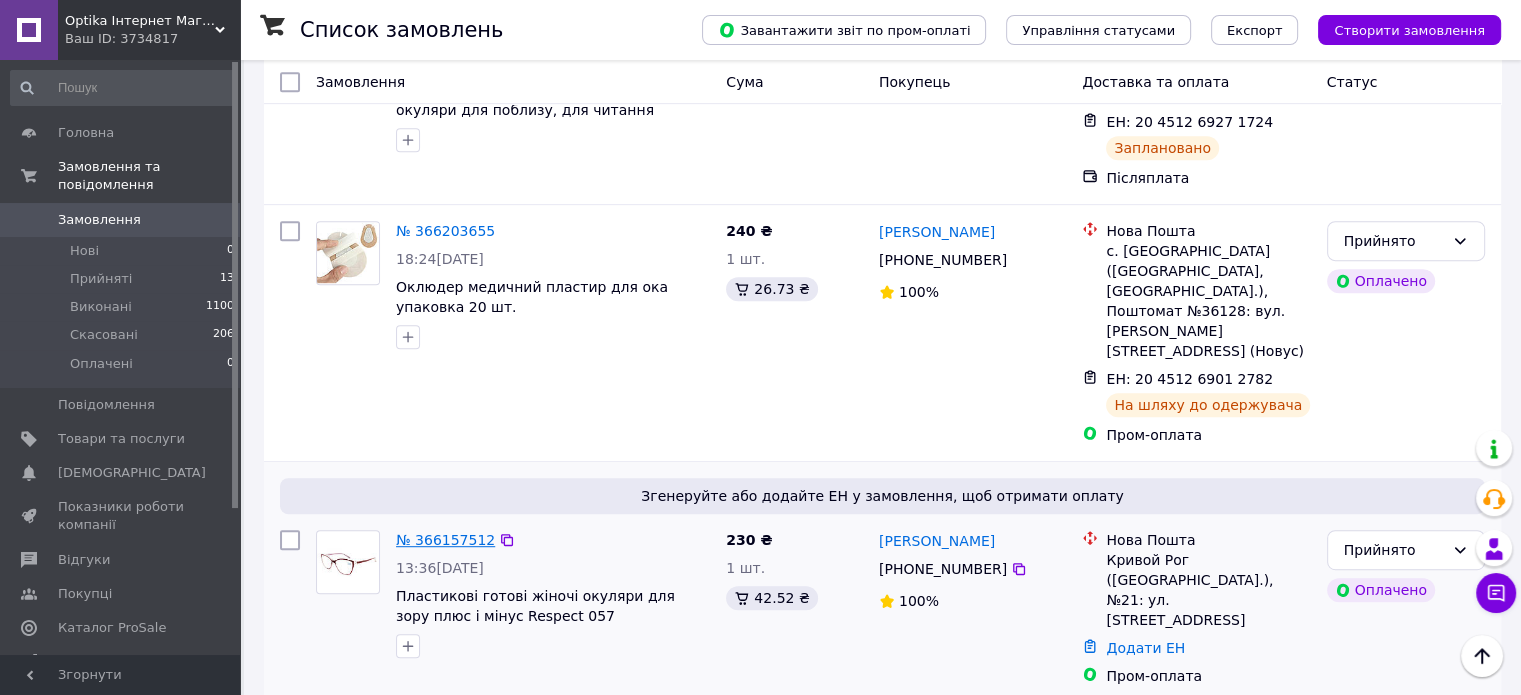
click at [456, 532] on link "№ 366157512" at bounding box center [445, 540] width 99 height 16
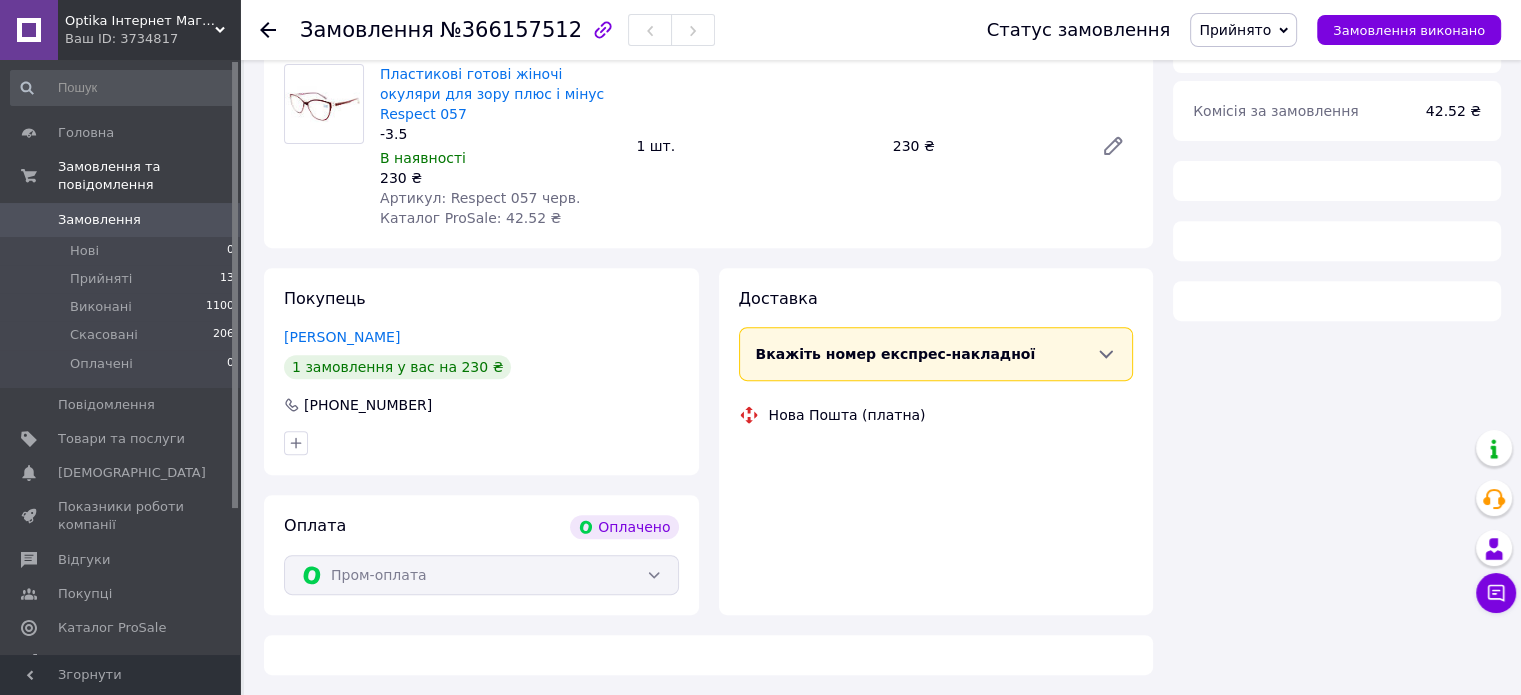
scroll to position [1000, 0]
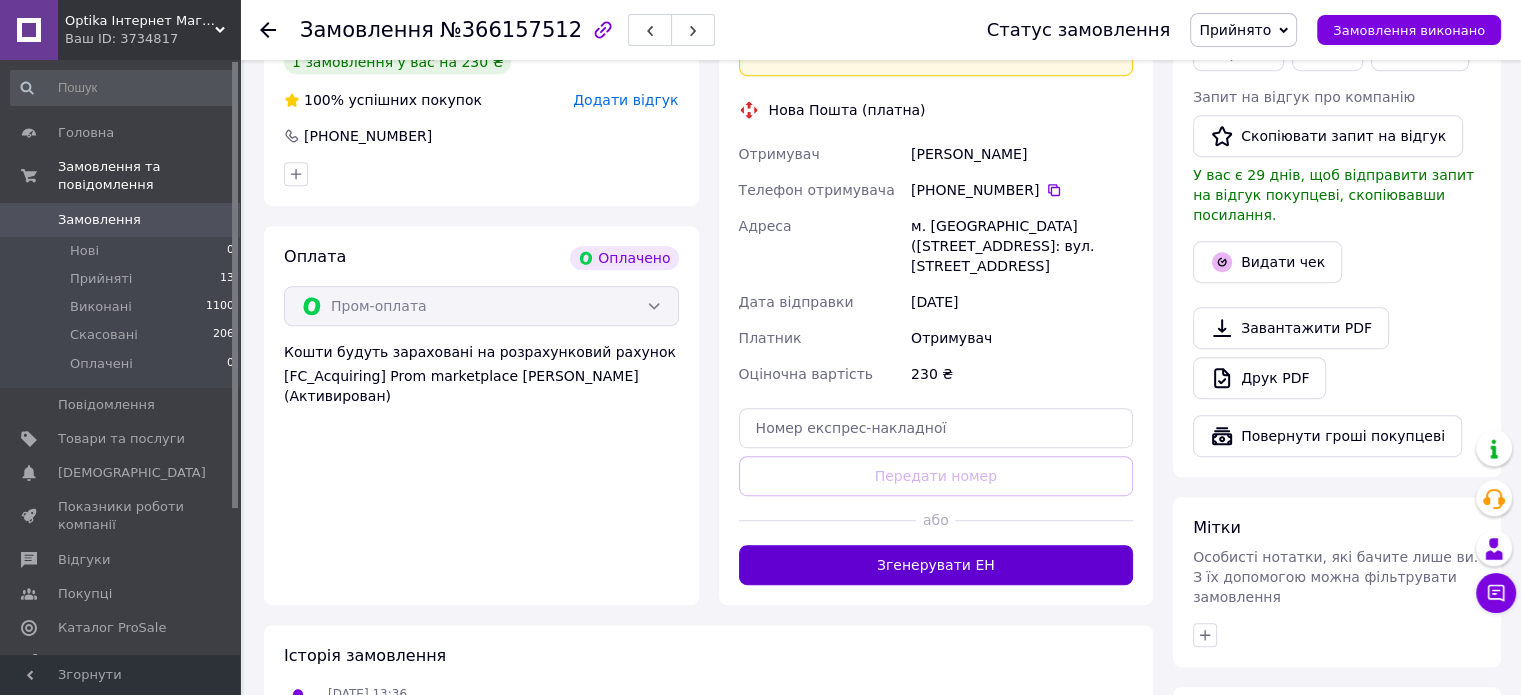
click at [984, 545] on button "Згенерувати ЕН" at bounding box center [936, 565] width 395 height 40
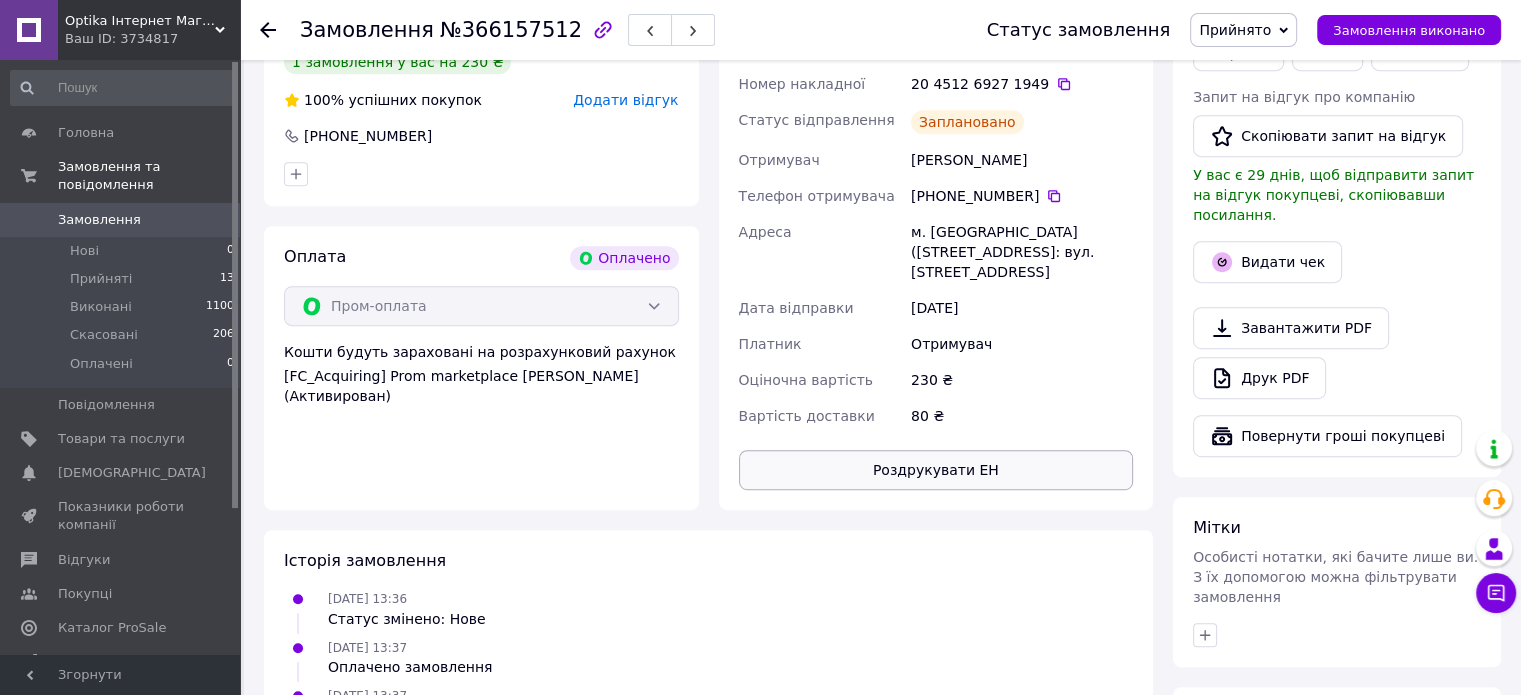
click at [973, 458] on button "Роздрукувати ЕН" at bounding box center [936, 470] width 395 height 40
drag, startPoint x: 268, startPoint y: 22, endPoint x: 271, endPoint y: 35, distance: 13.3
click at [268, 22] on icon at bounding box center [268, 30] width 16 height 16
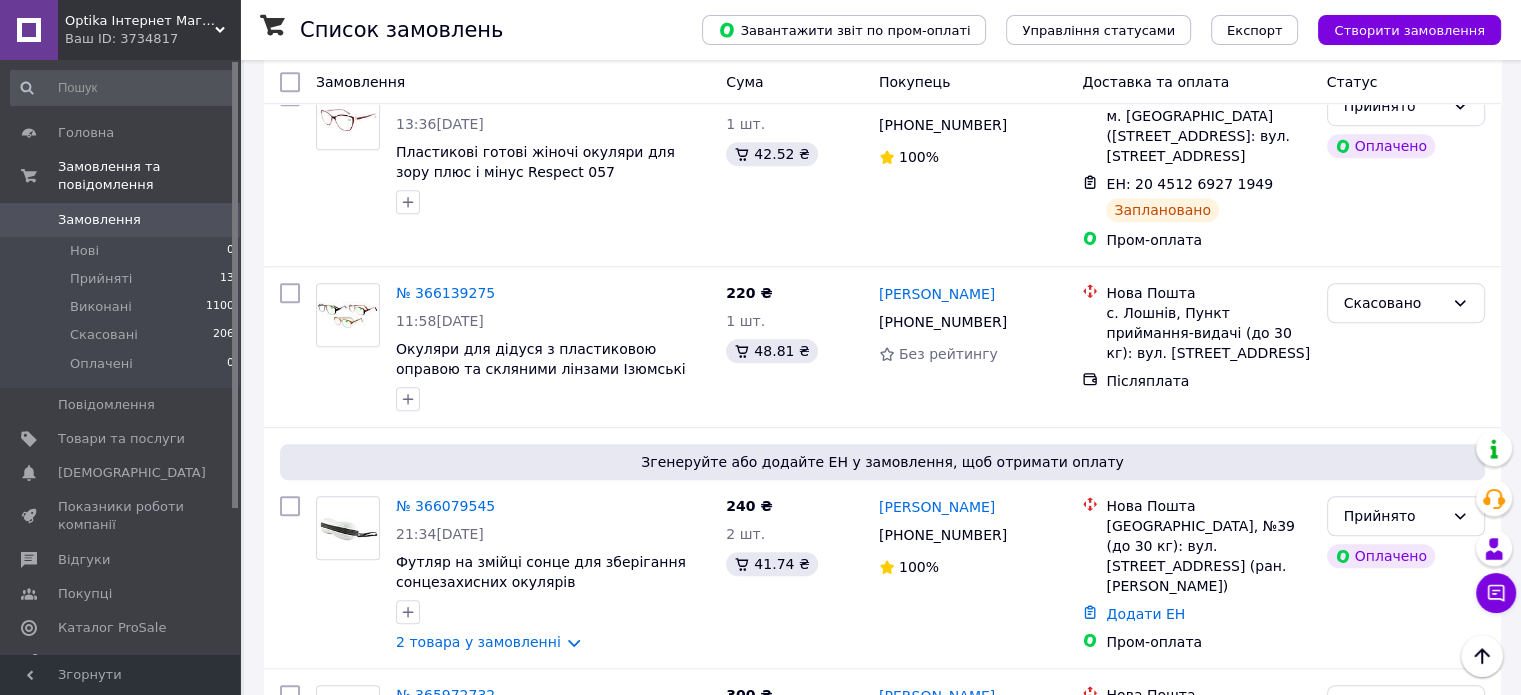
scroll to position [1500, 0]
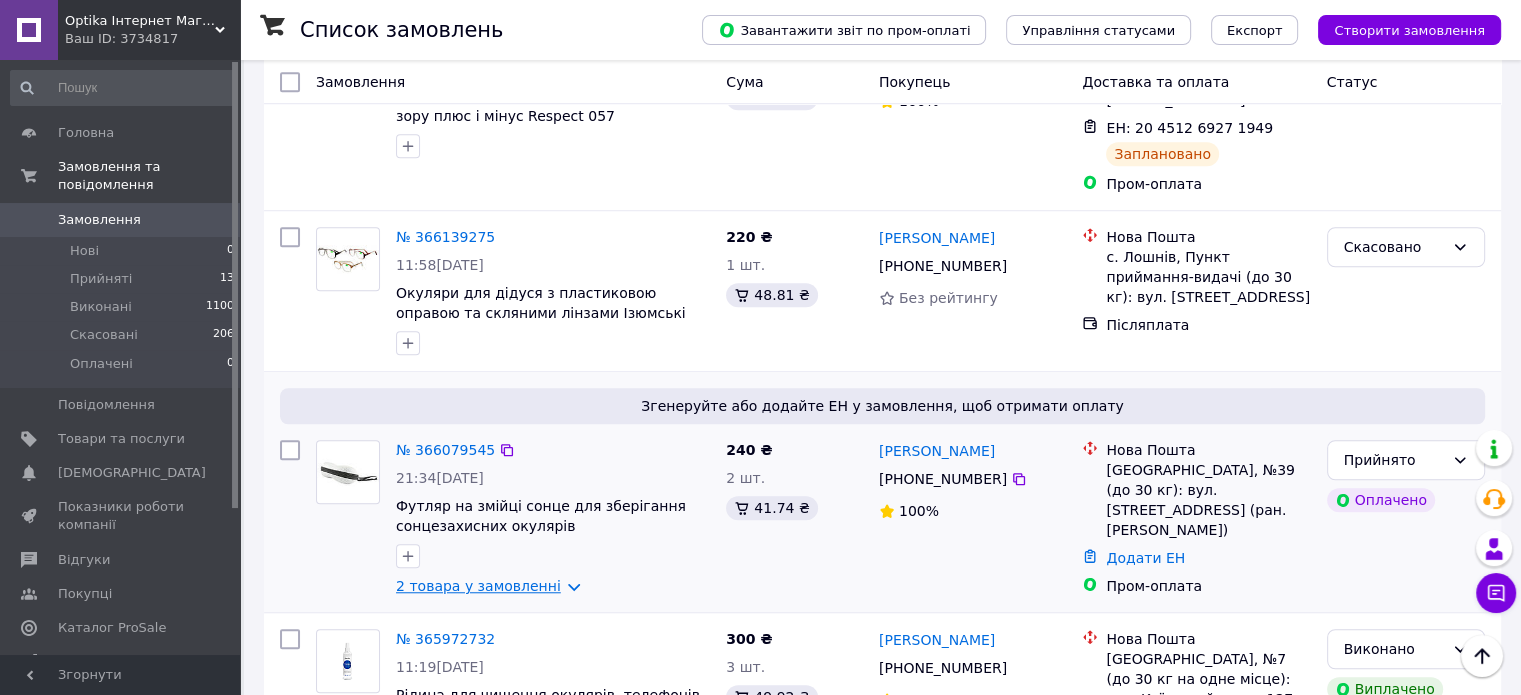
click at [503, 578] on link "2 товара у замовленні" at bounding box center [478, 586] width 165 height 16
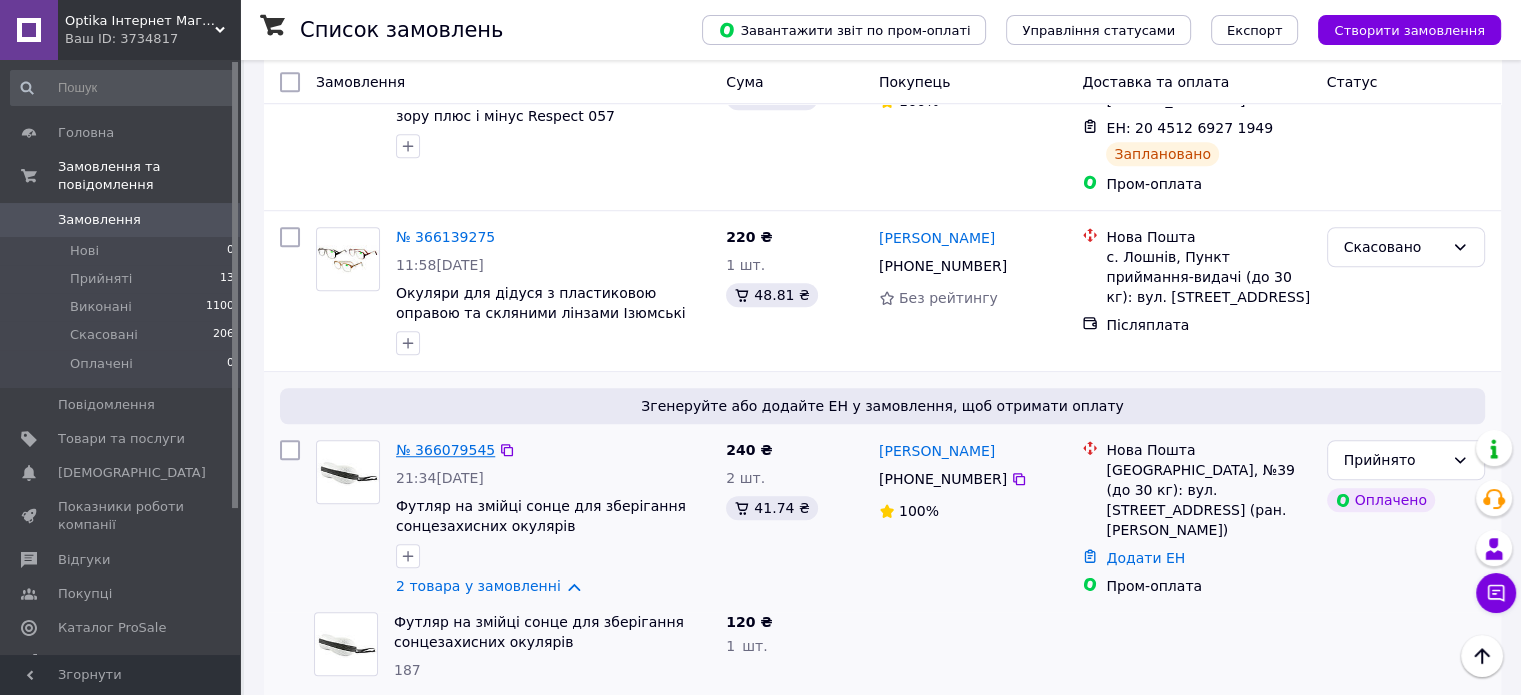
click at [441, 442] on link "№ 366079545" at bounding box center [445, 450] width 99 height 16
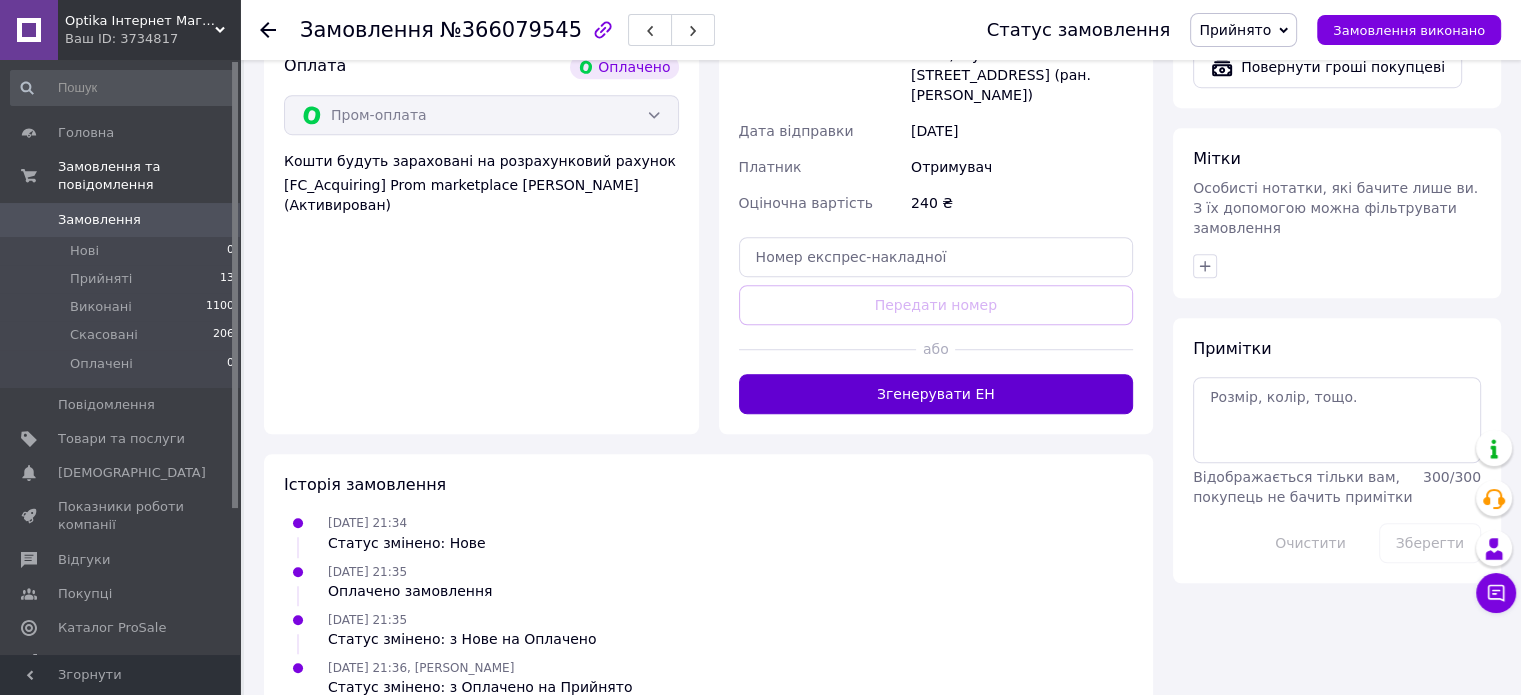
scroll to position [1389, 0]
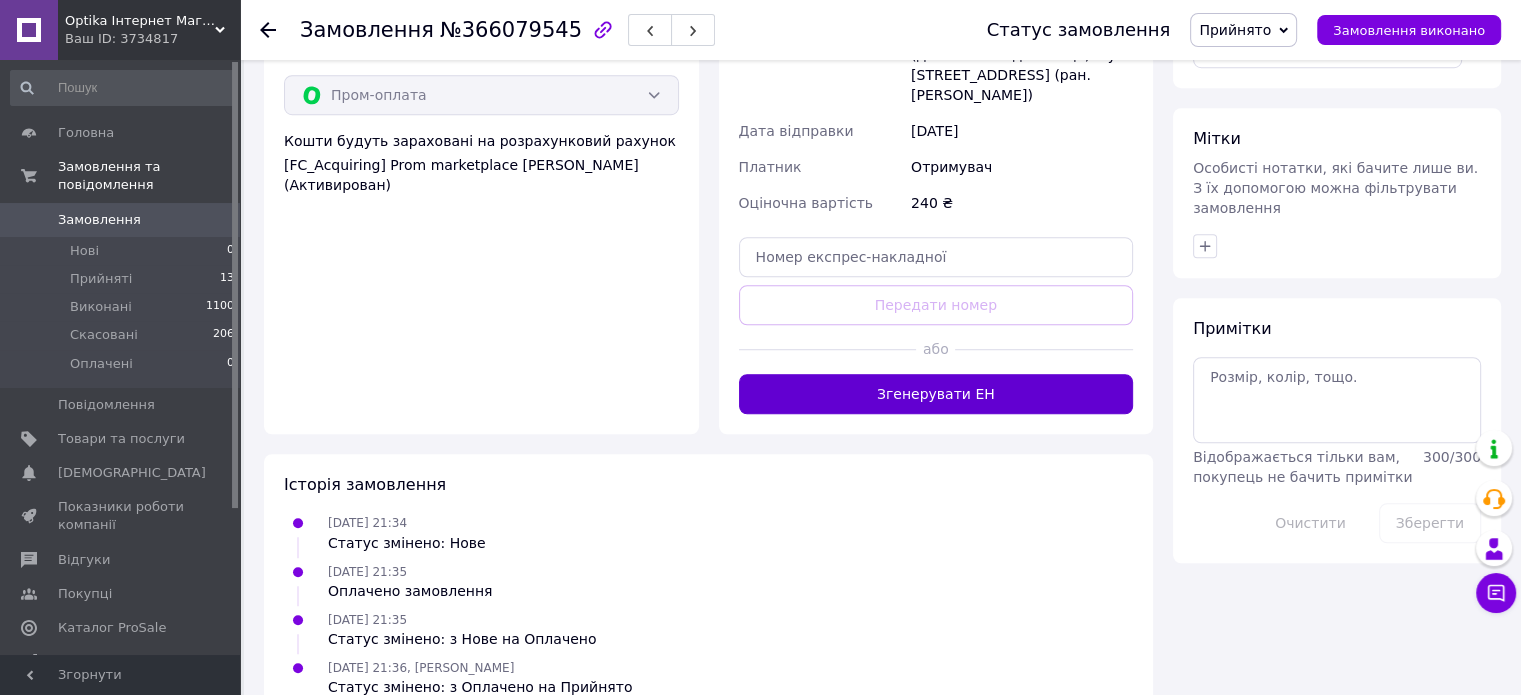
click at [881, 374] on button "Згенерувати ЕН" at bounding box center [936, 394] width 395 height 40
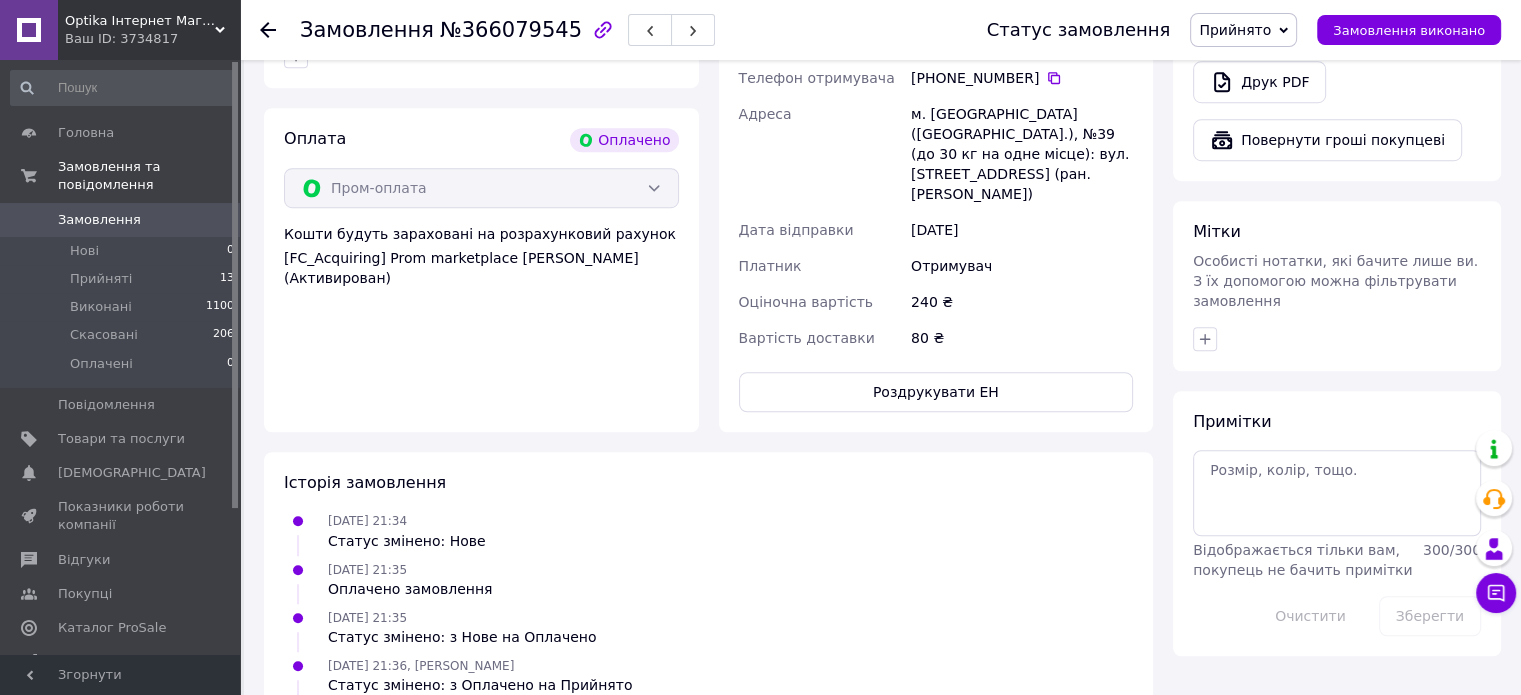
scroll to position [1344, 0]
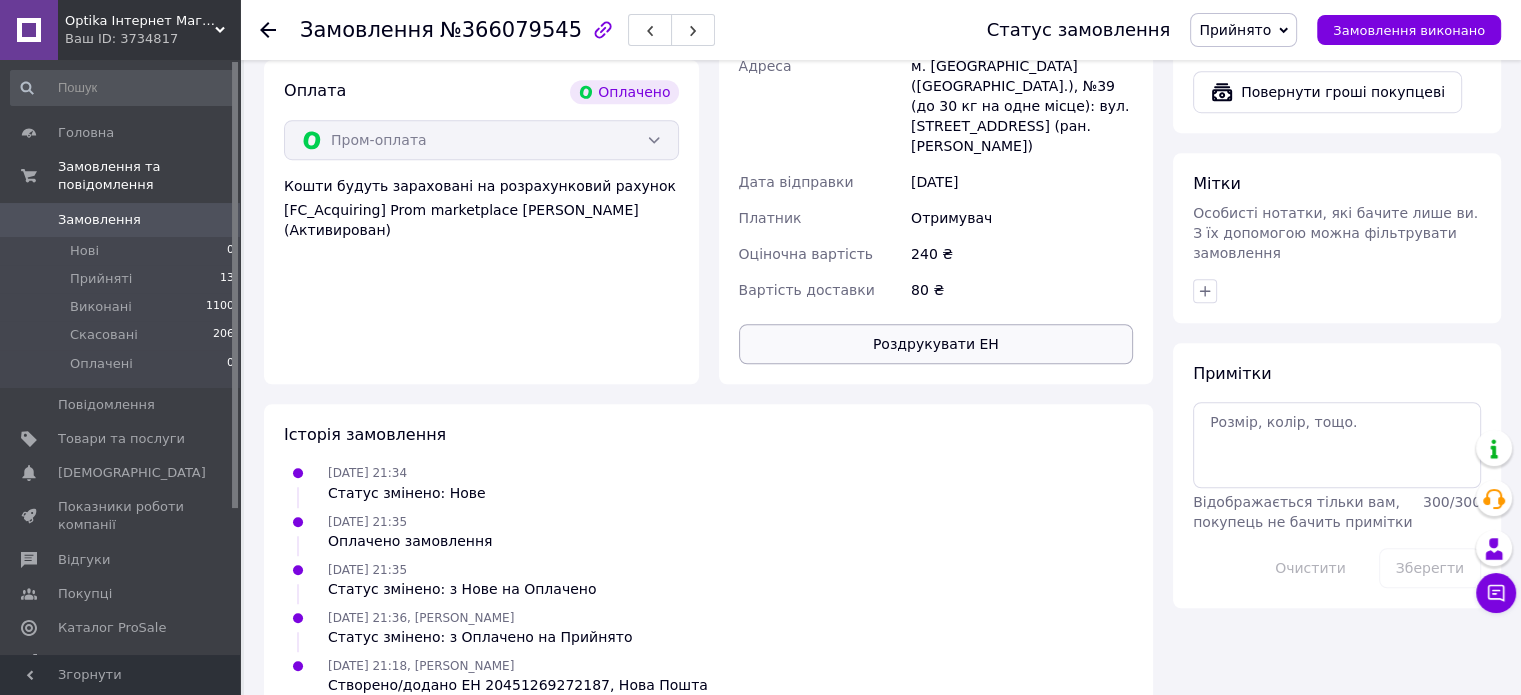
click at [956, 324] on button "Роздрукувати ЕН" at bounding box center [936, 344] width 395 height 40
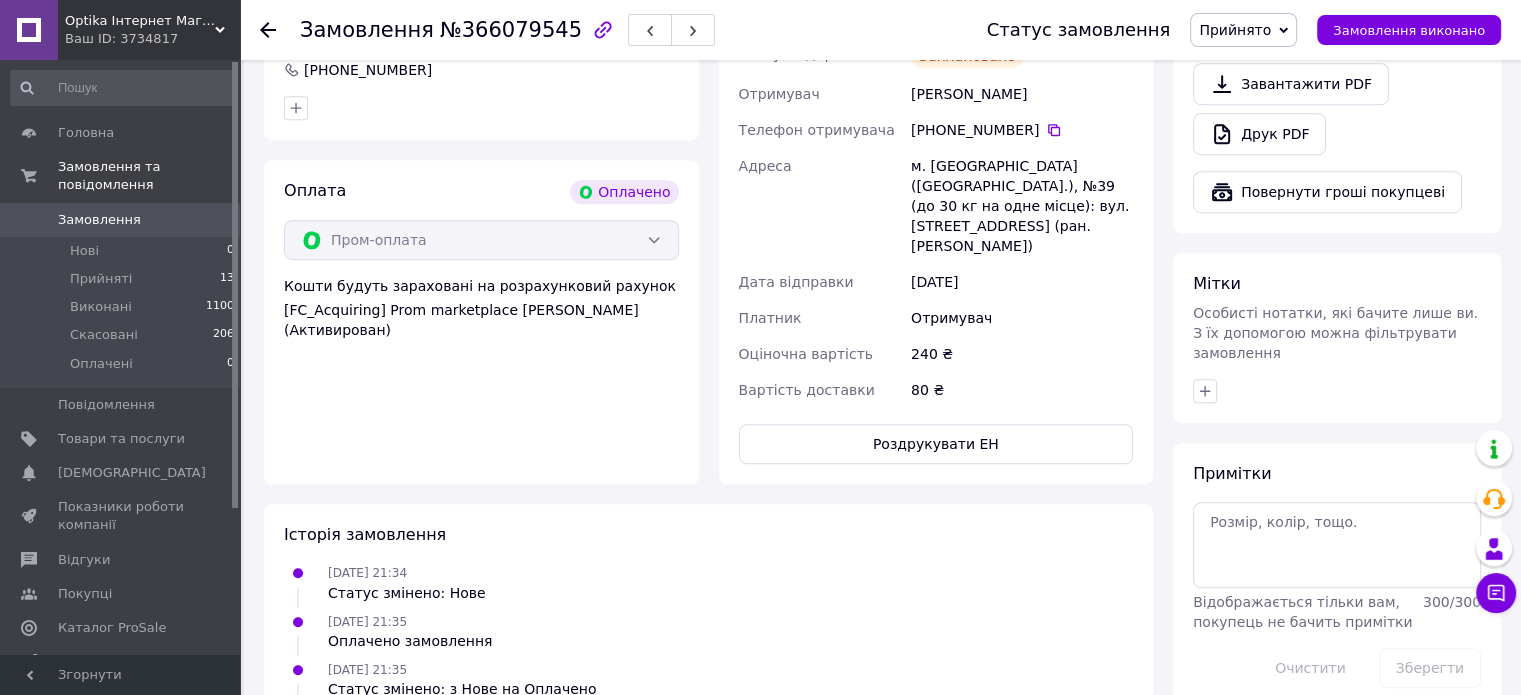
scroll to position [1044, 0]
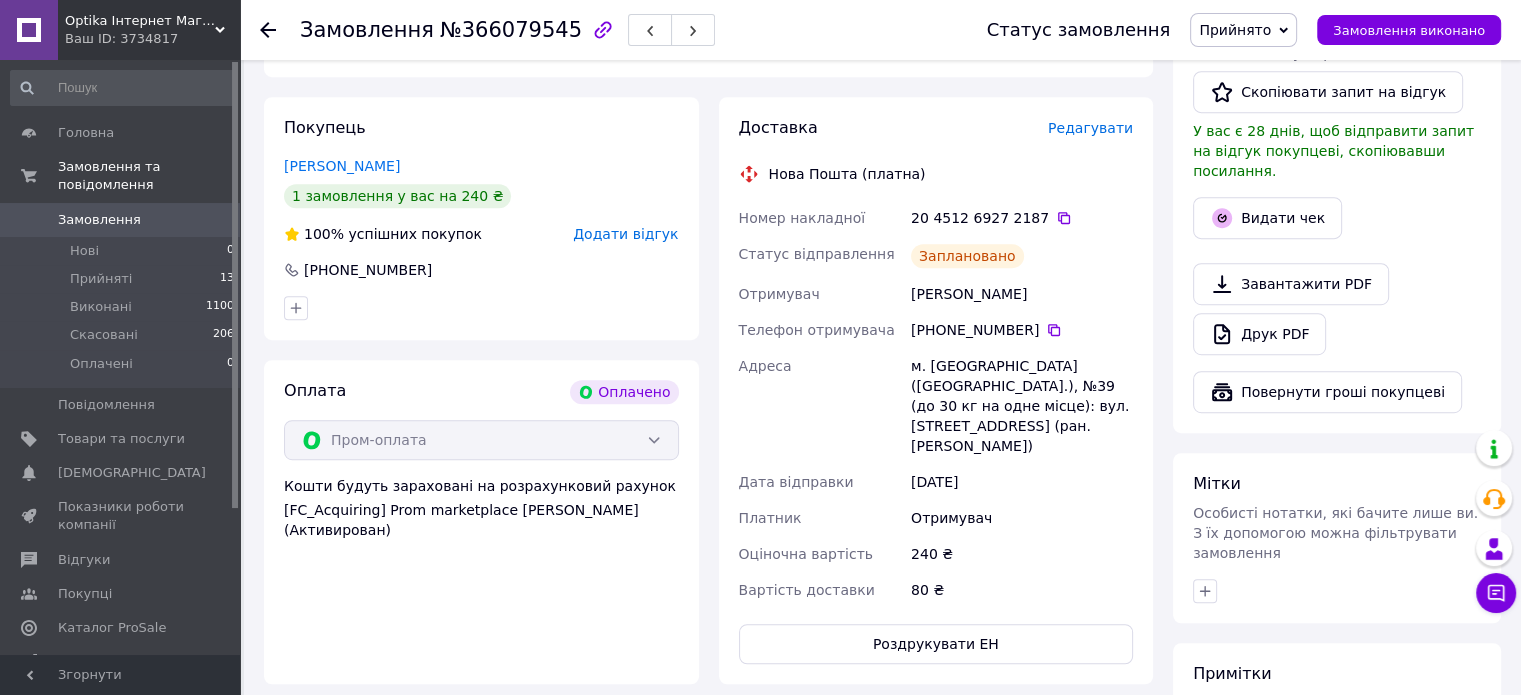
click at [262, 35] on icon at bounding box center [268, 30] width 16 height 16
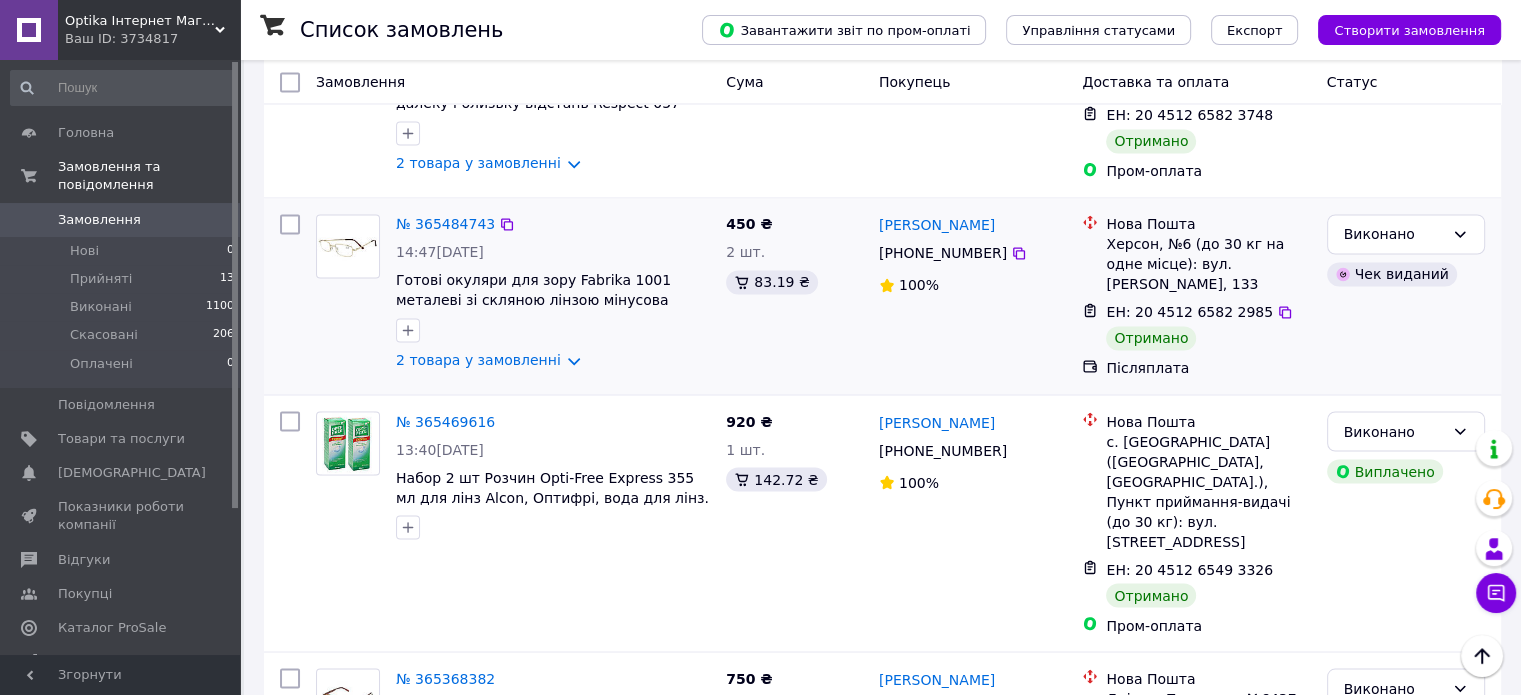
scroll to position [3499, 0]
